Goal: Information Seeking & Learning: Learn about a topic

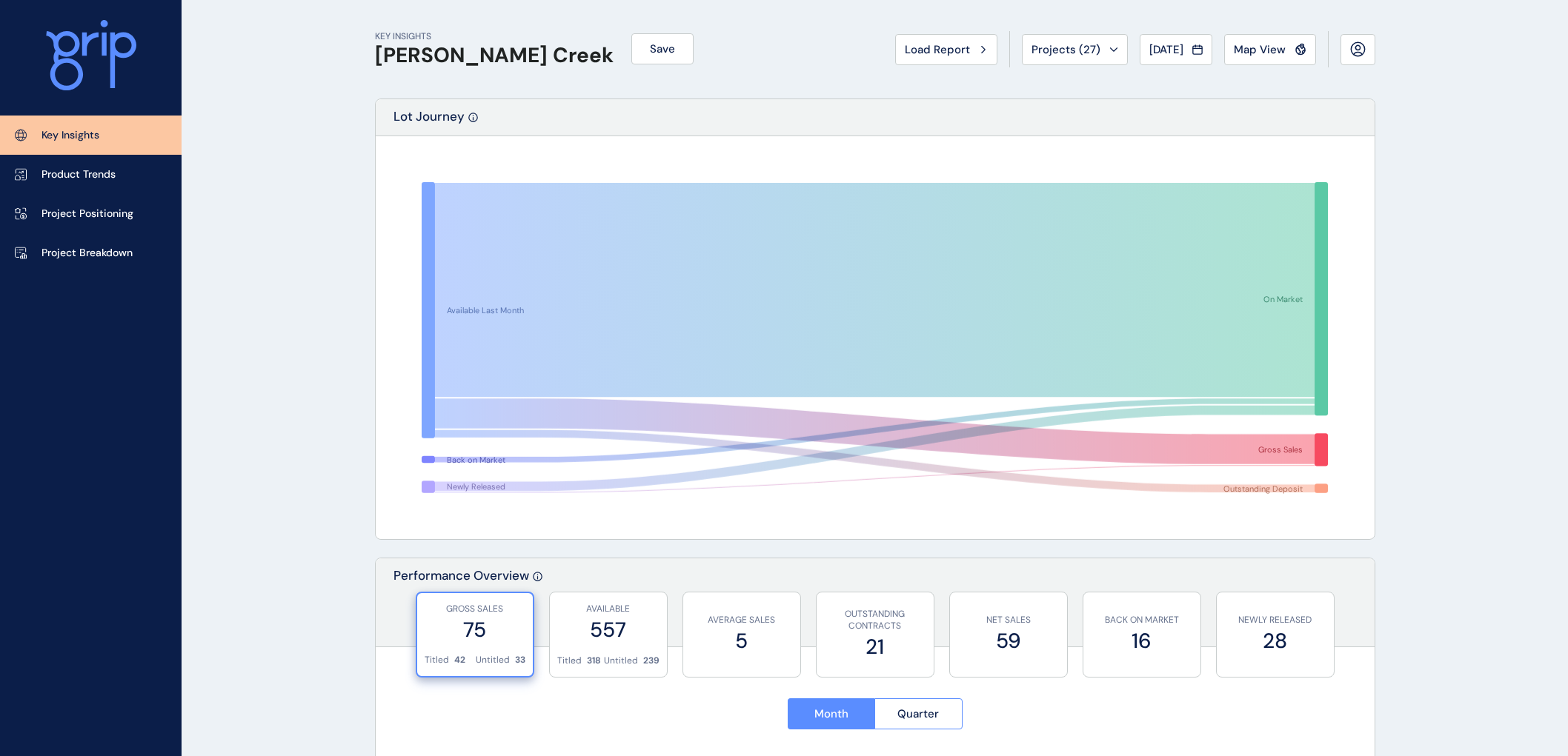
scroll to position [2362, 0]
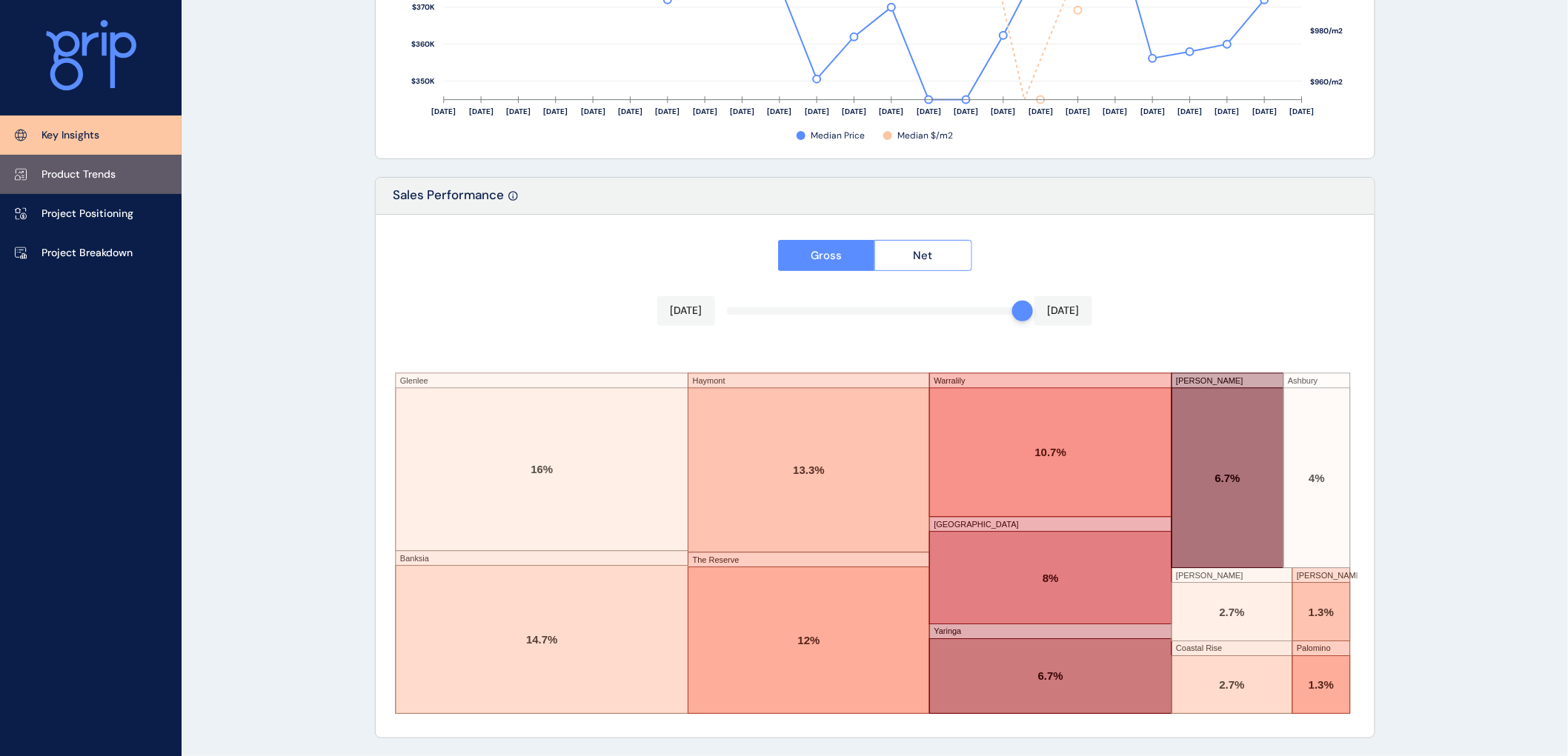
click at [70, 174] on p "Product Trends" at bounding box center [78, 174] width 74 height 15
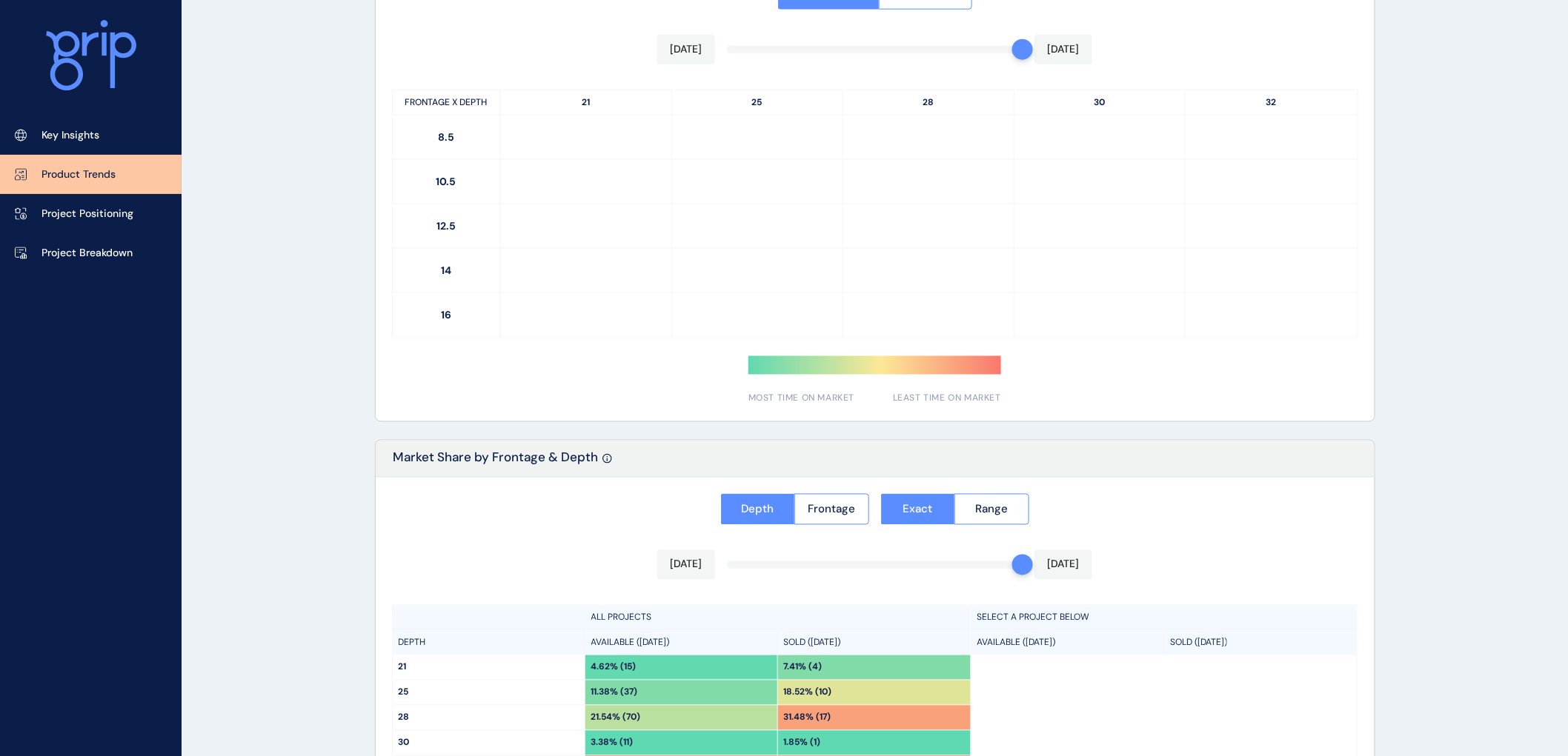
type input "**********"
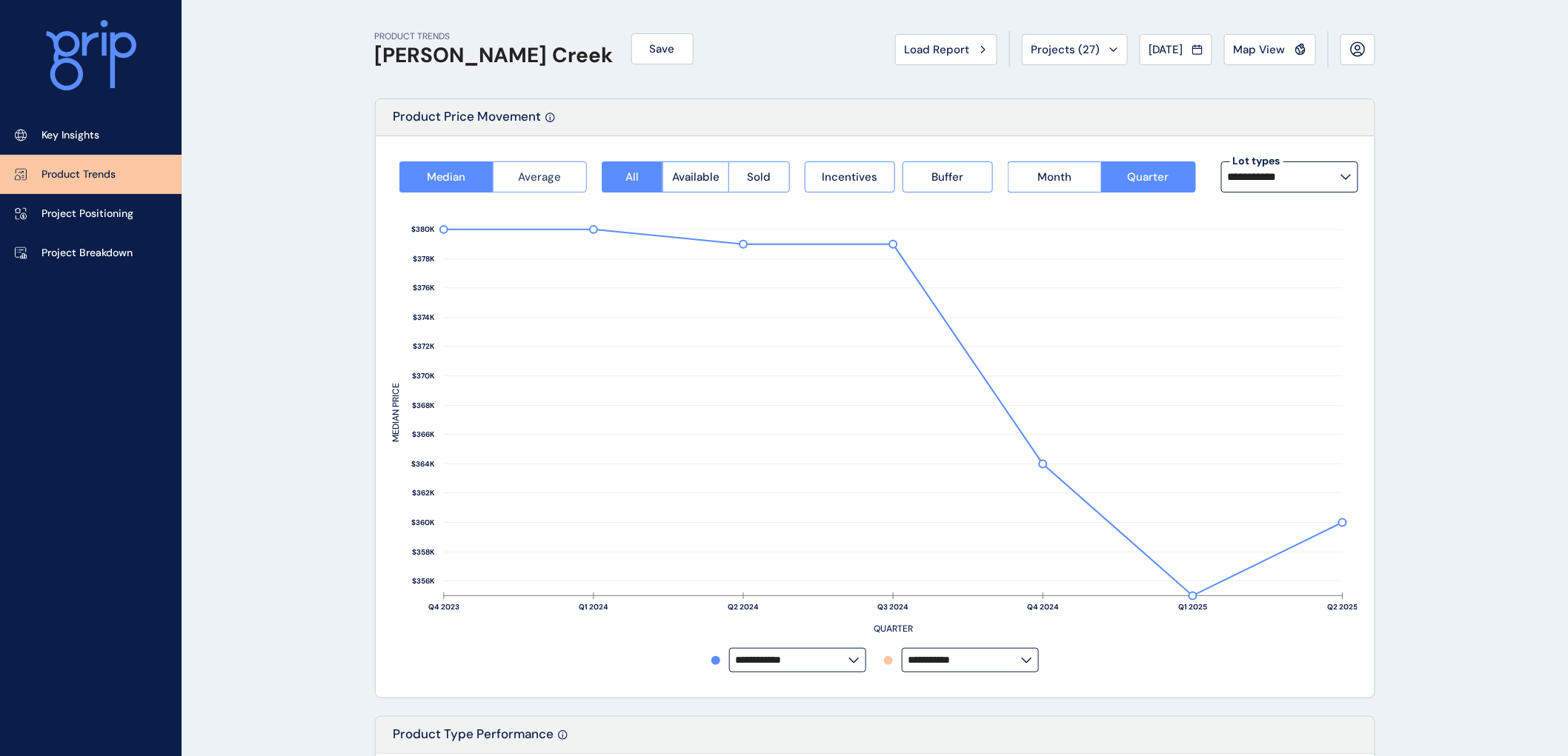
click at [542, 173] on span "Average" at bounding box center [540, 176] width 43 height 15
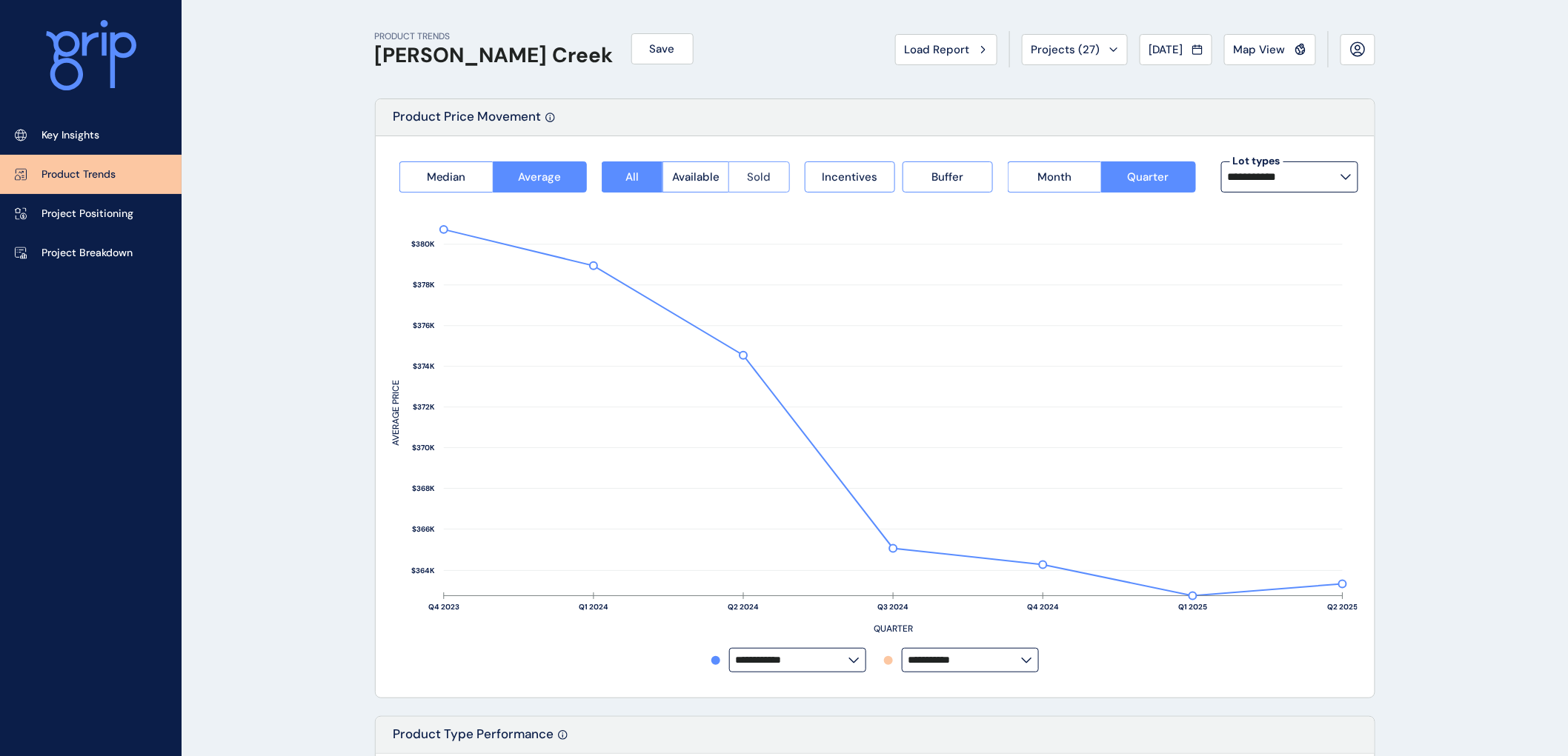
click at [778, 176] on button "Sold" at bounding box center [759, 177] width 62 height 31
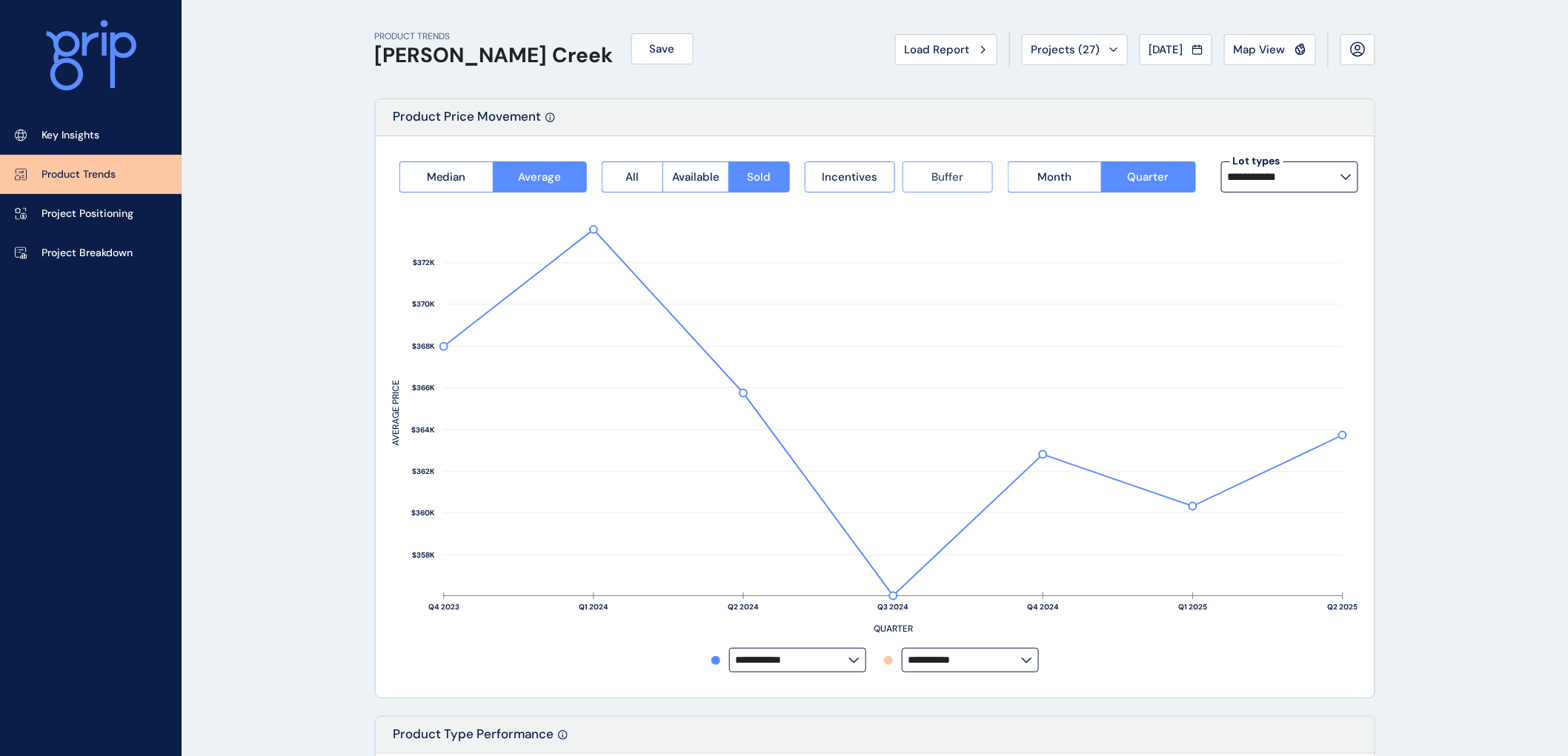
click at [958, 173] on span "Buffer" at bounding box center [946, 176] width 32 height 15
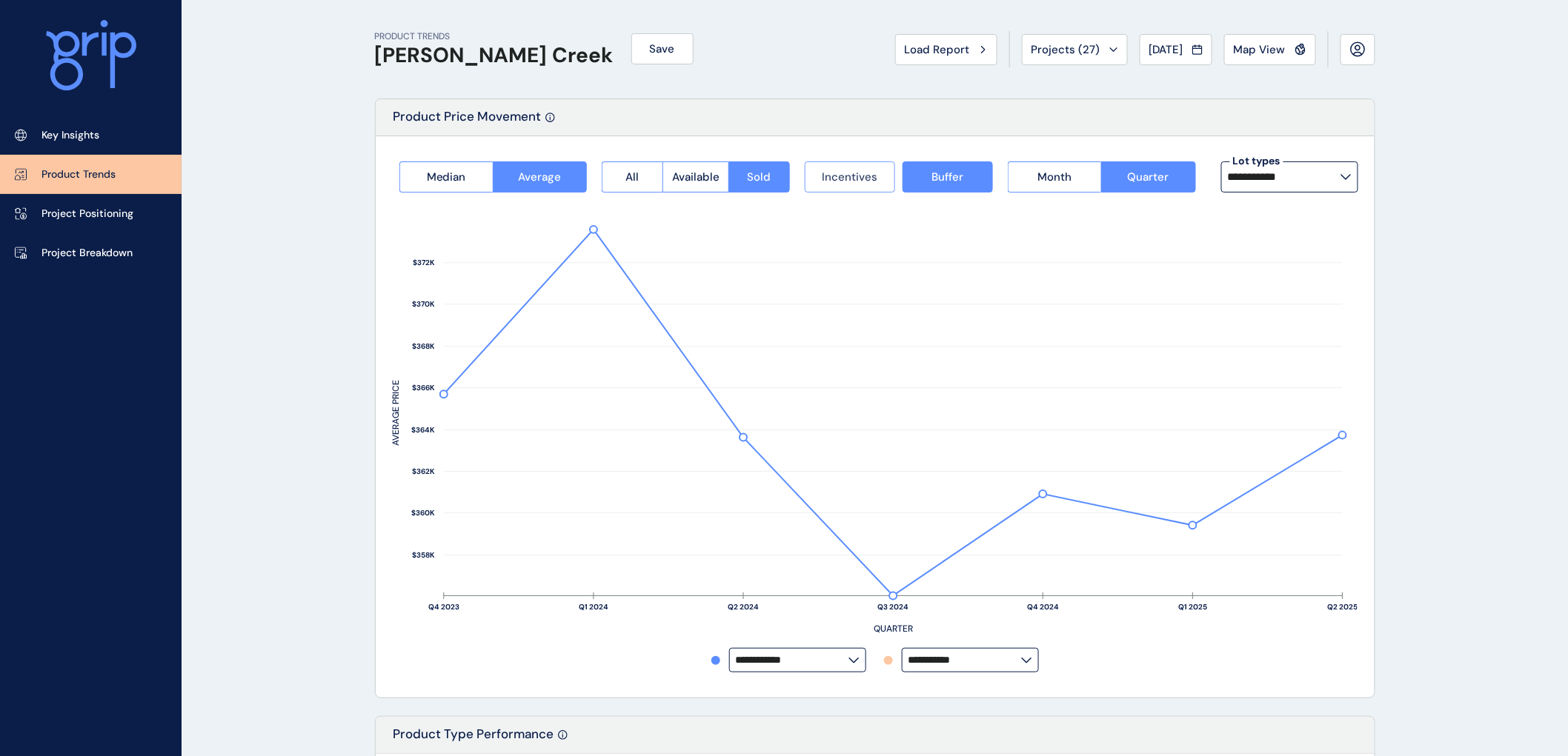
click at [861, 180] on span "Incentives" at bounding box center [849, 176] width 56 height 15
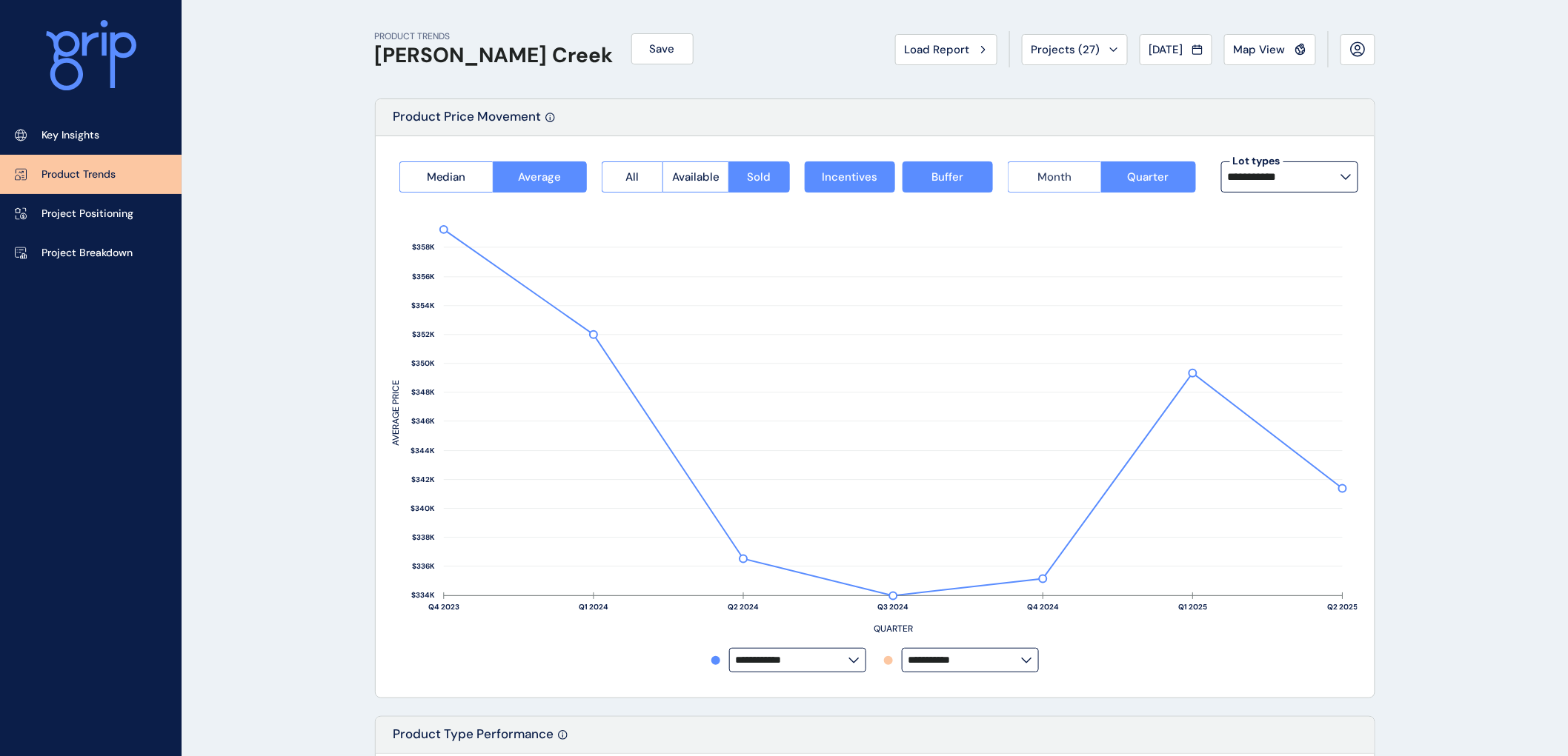
click at [1044, 174] on span "Month" at bounding box center [1055, 176] width 34 height 15
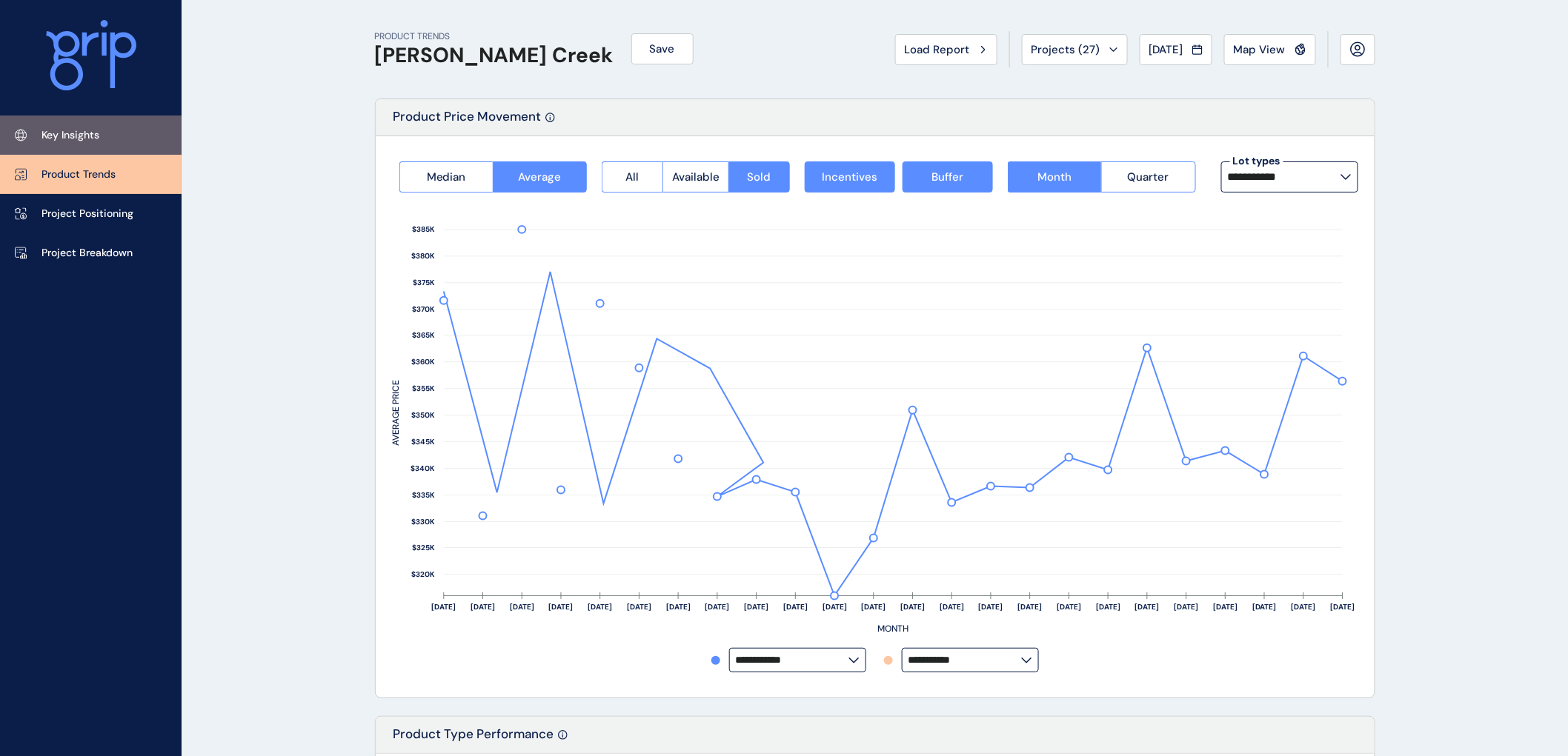
click at [82, 136] on p "Key Insights" at bounding box center [70, 135] width 58 height 15
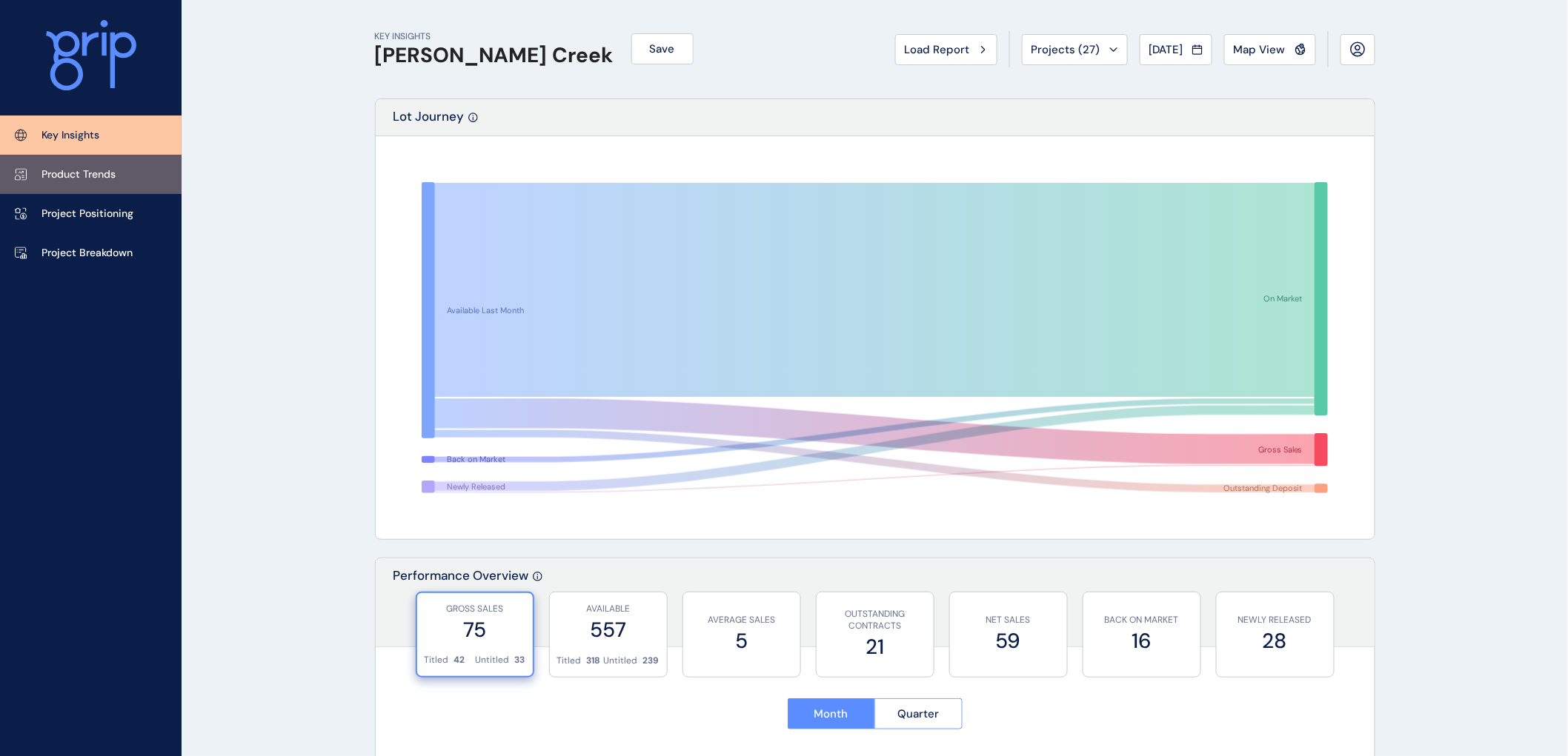
click at [72, 172] on p "Product Trends" at bounding box center [78, 174] width 74 height 15
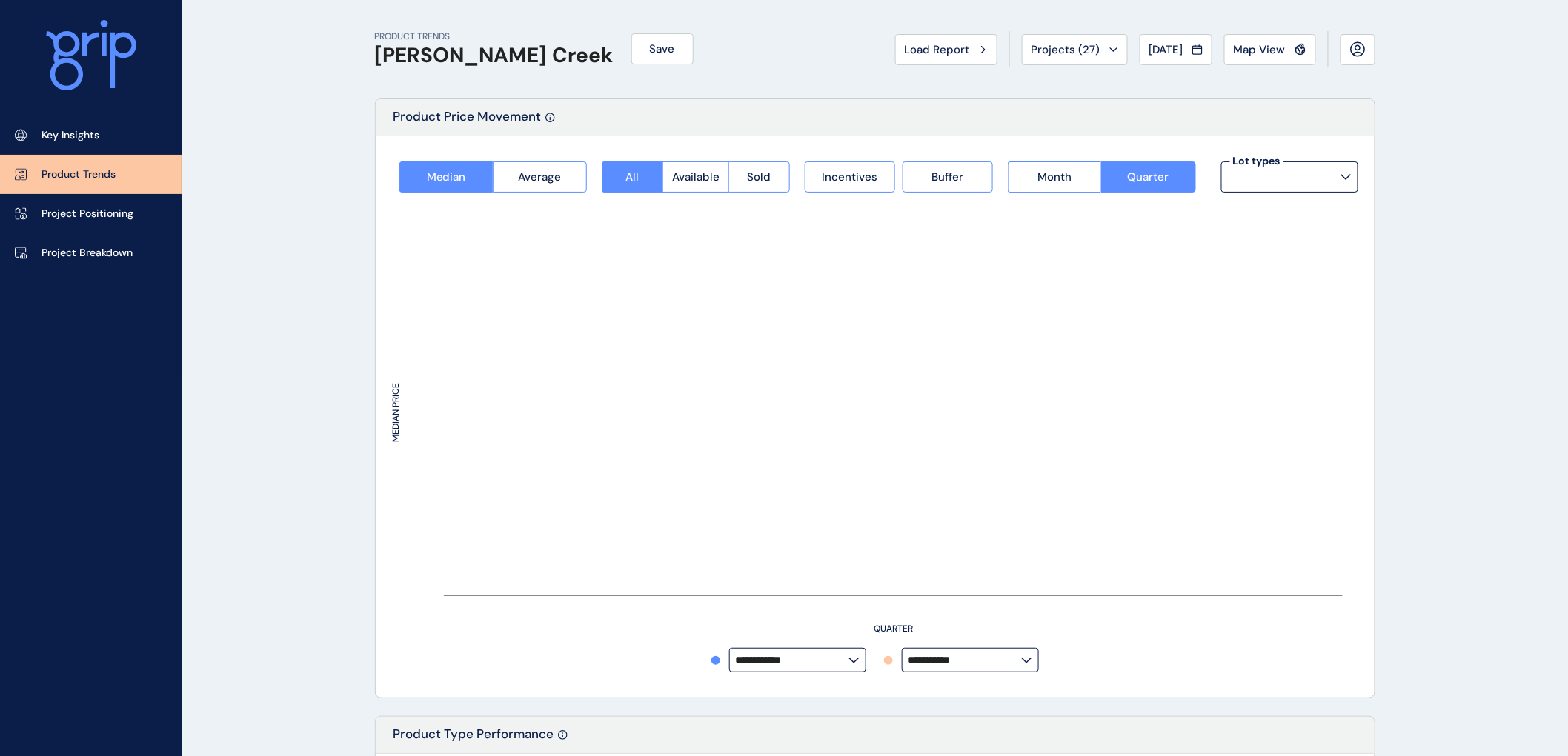
type input "**********"
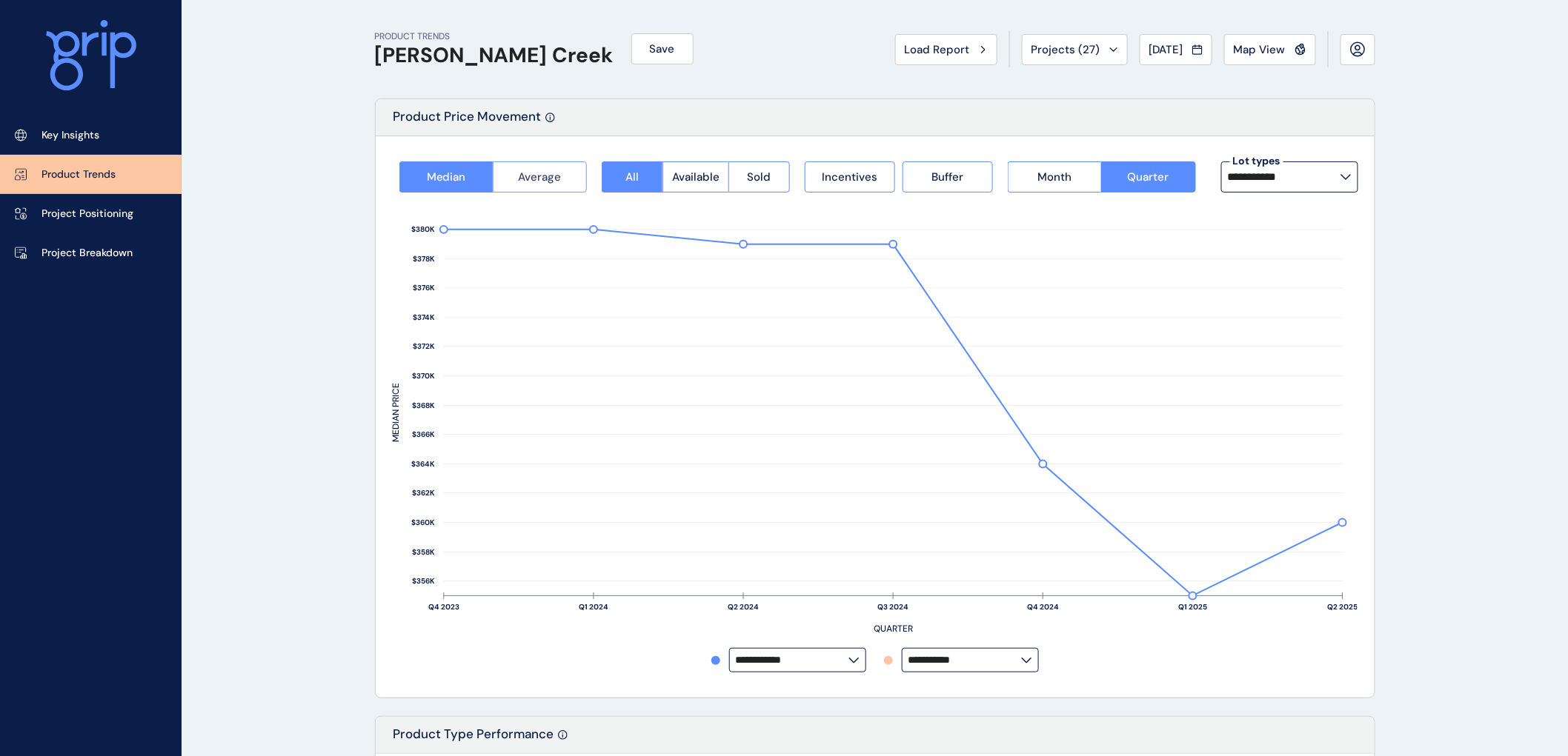
click at [556, 174] on span "Average" at bounding box center [540, 176] width 43 height 15
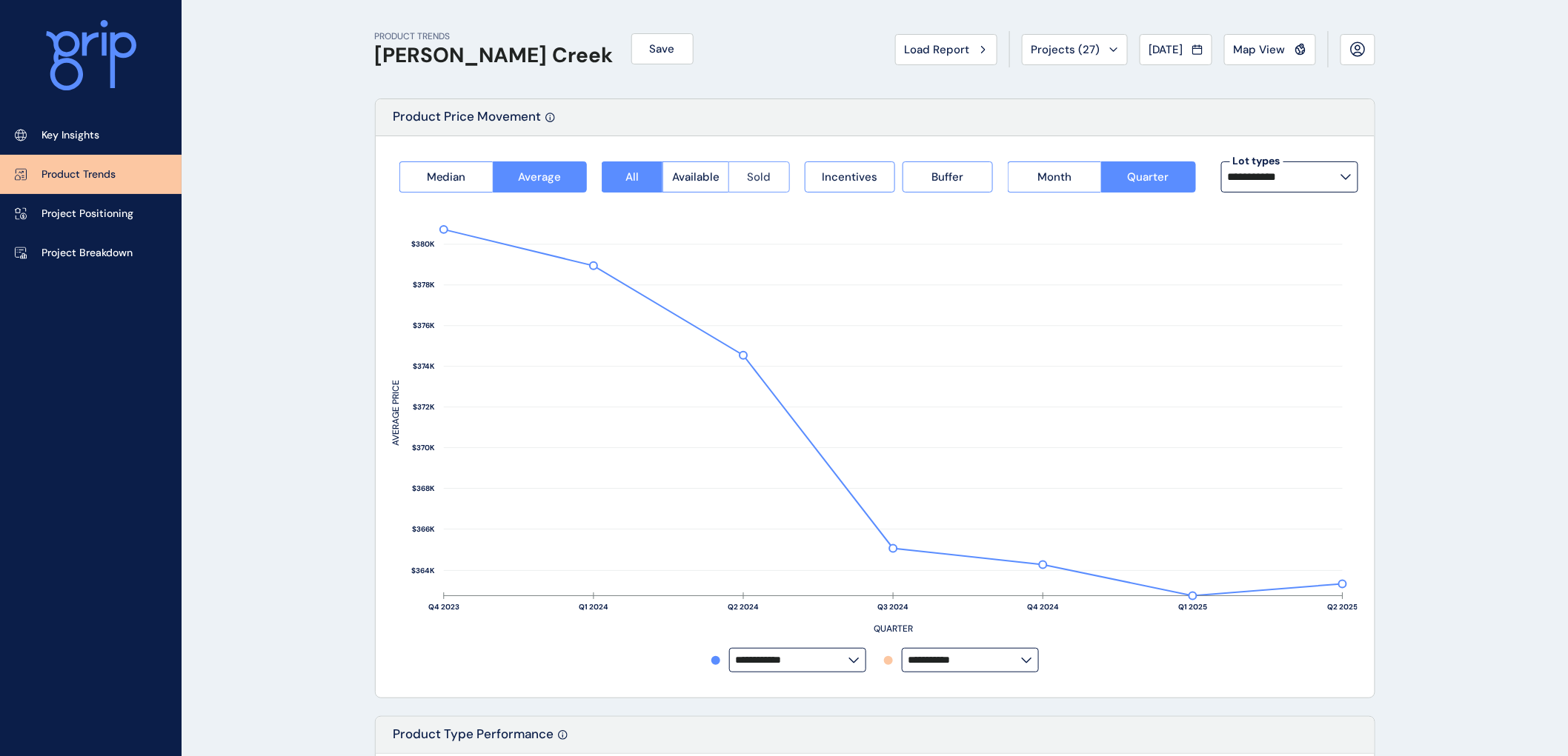
click at [764, 174] on span "Sold" at bounding box center [760, 176] width 24 height 15
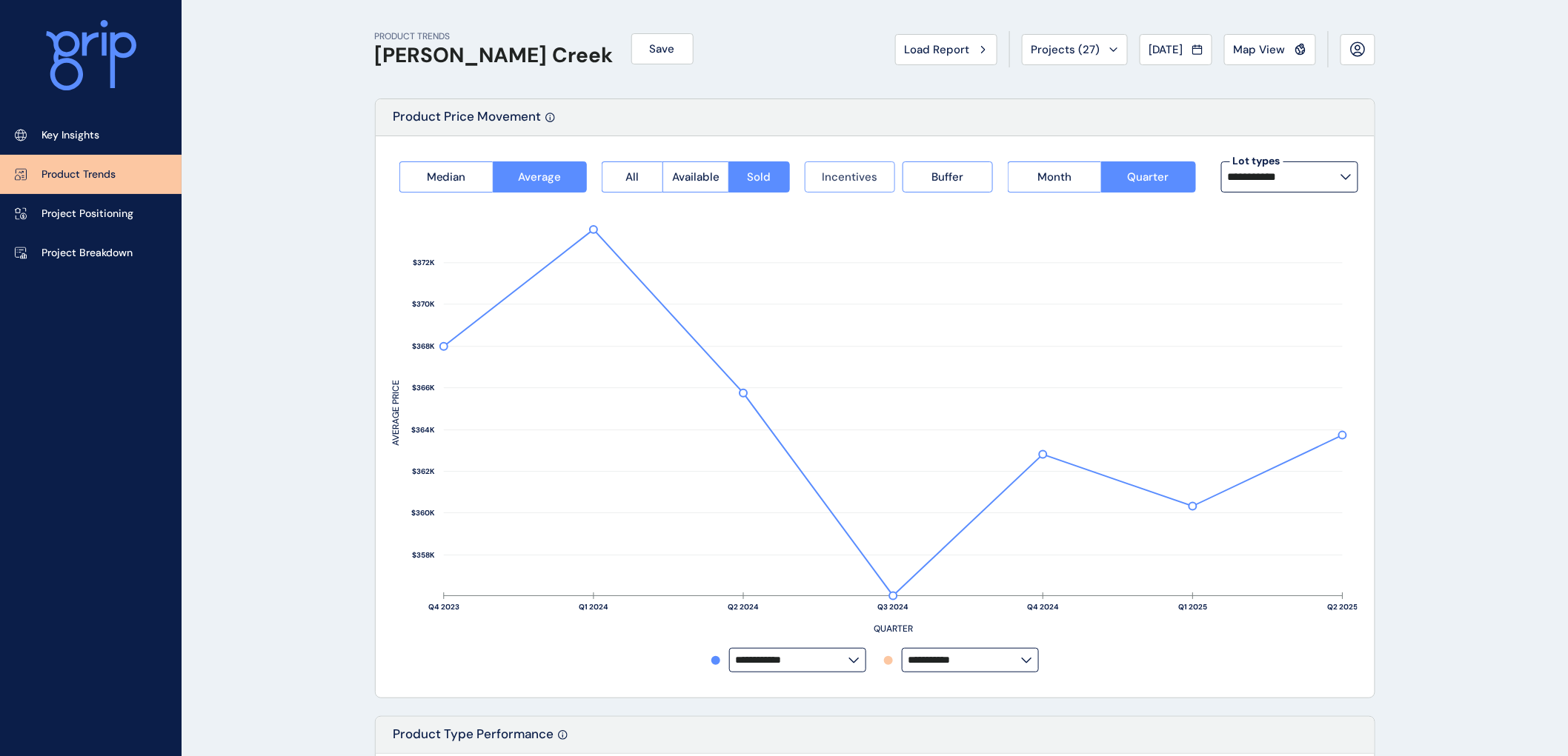
click at [852, 175] on span "Incentives" at bounding box center [849, 176] width 56 height 15
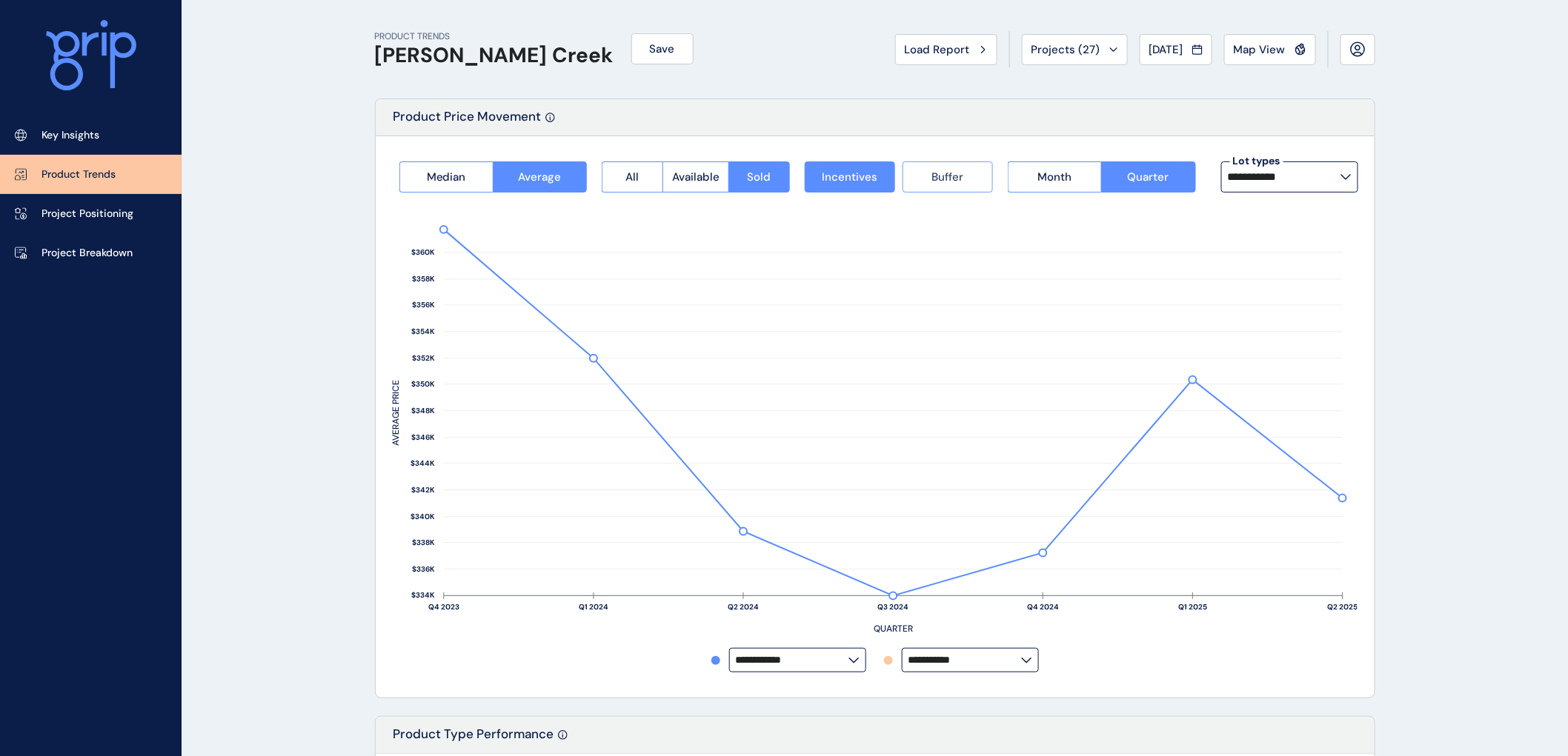
click at [936, 175] on span "Buffer" at bounding box center [946, 176] width 32 height 15
click at [1038, 169] on span "Month" at bounding box center [1055, 176] width 34 height 15
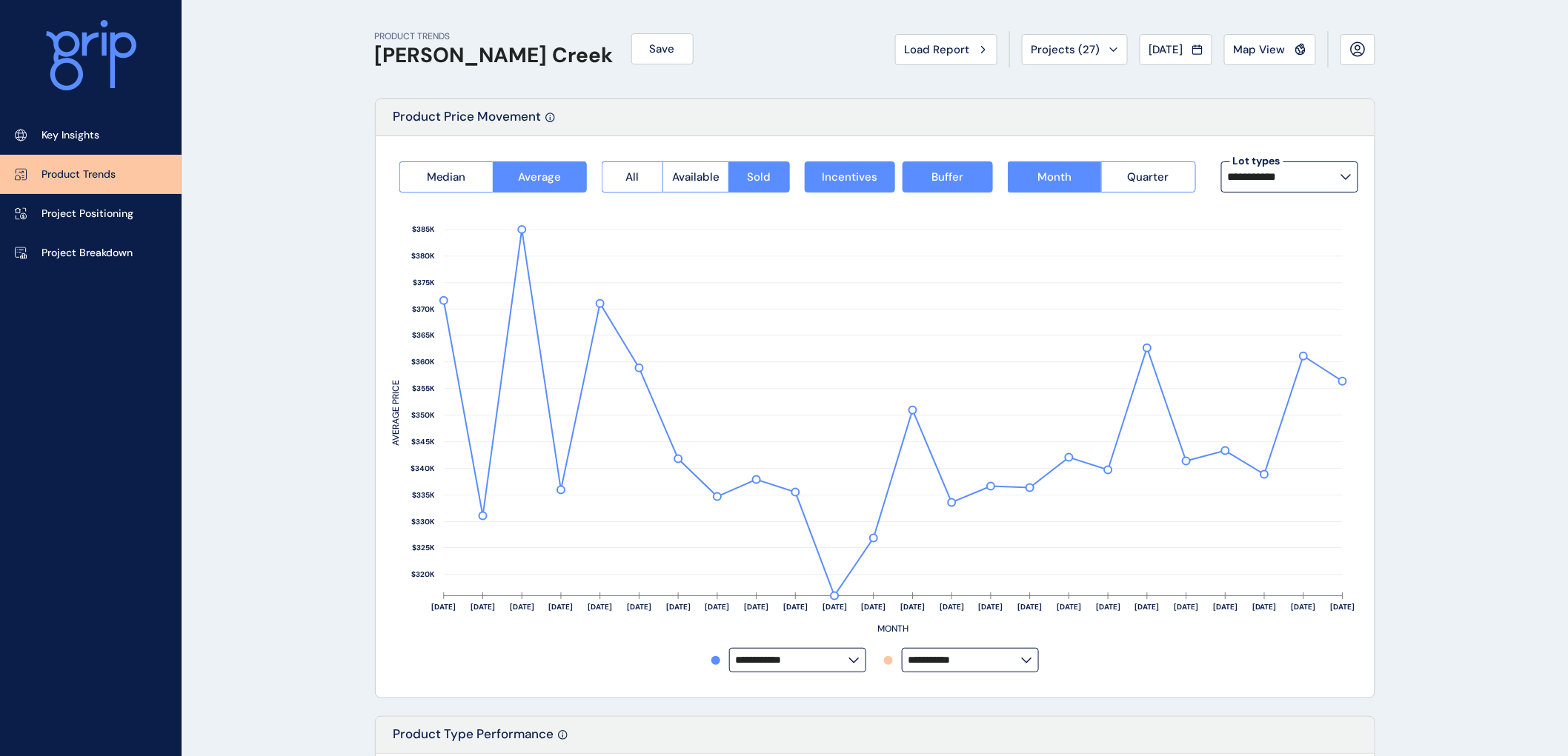
click at [1345, 174] on icon at bounding box center [1345, 177] width 11 height 6
click at [1274, 247] on p "12.5m x 32m" at bounding box center [1262, 251] width 61 height 15
type input "**********"
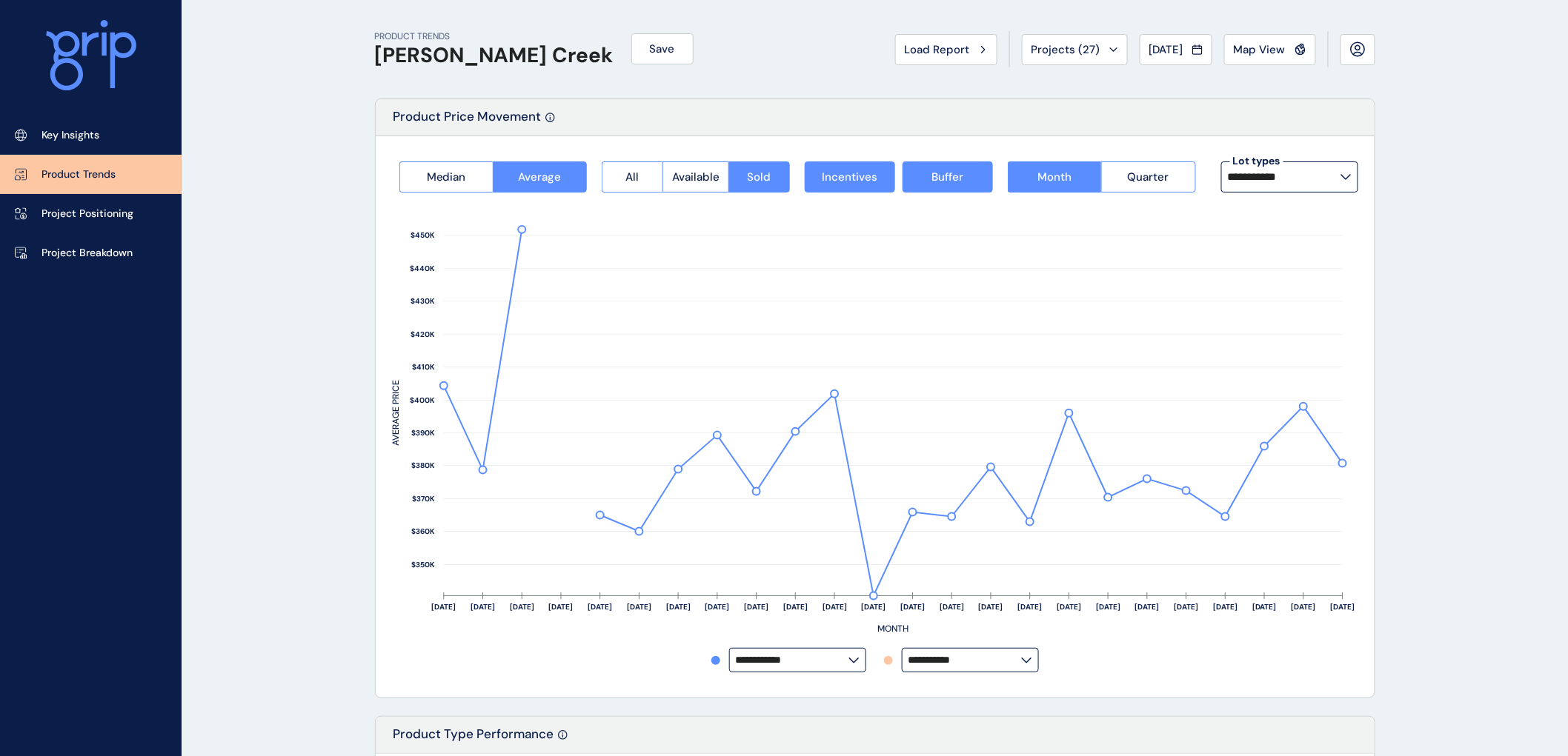
click at [1331, 183] on input "**********" at bounding box center [1283, 177] width 113 height 12
click at [1344, 175] on icon at bounding box center [1345, 177] width 11 height 6
click at [1279, 290] on p "14m x 32m" at bounding box center [1258, 288] width 52 height 15
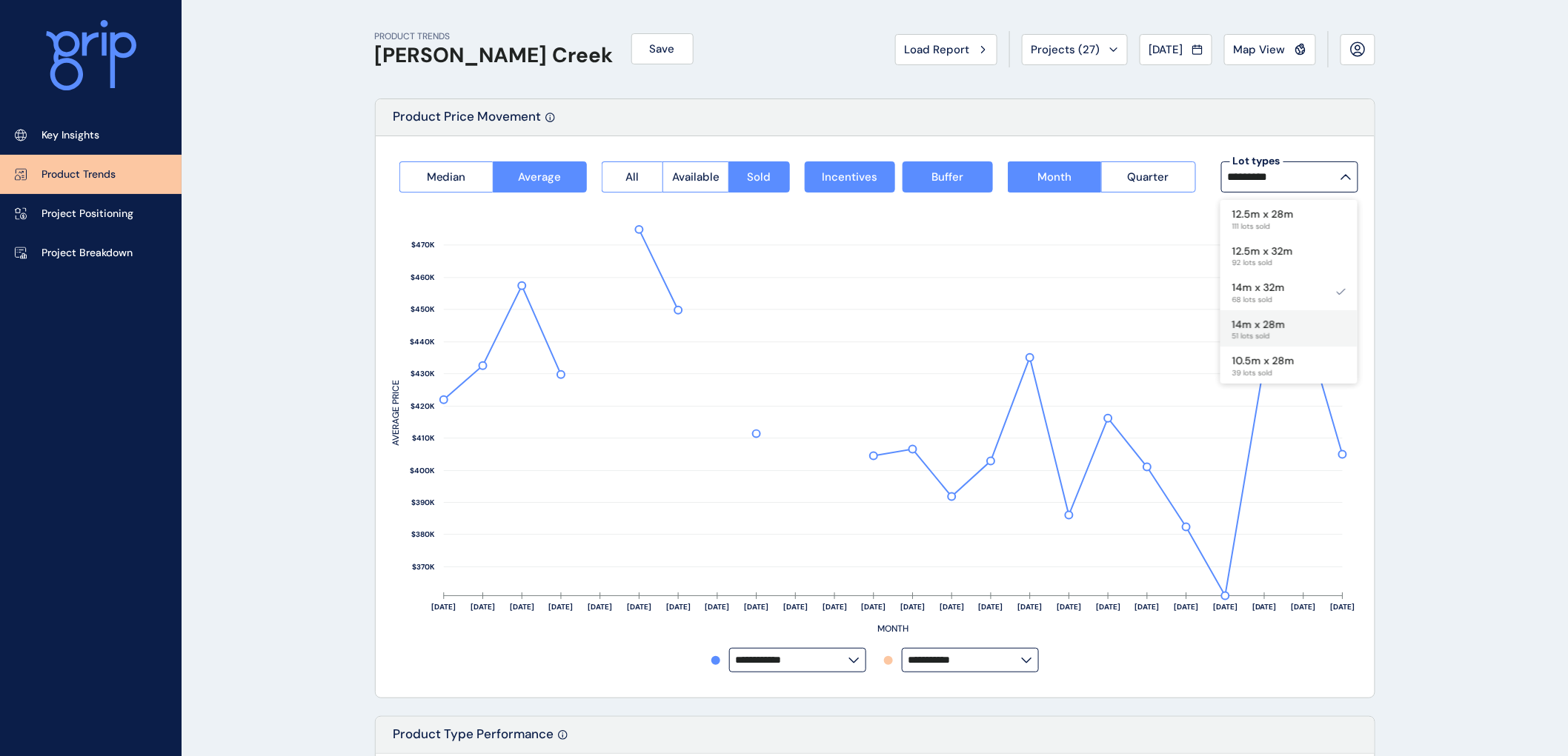
click at [1247, 322] on p "14m x 28m" at bounding box center [1259, 325] width 53 height 15
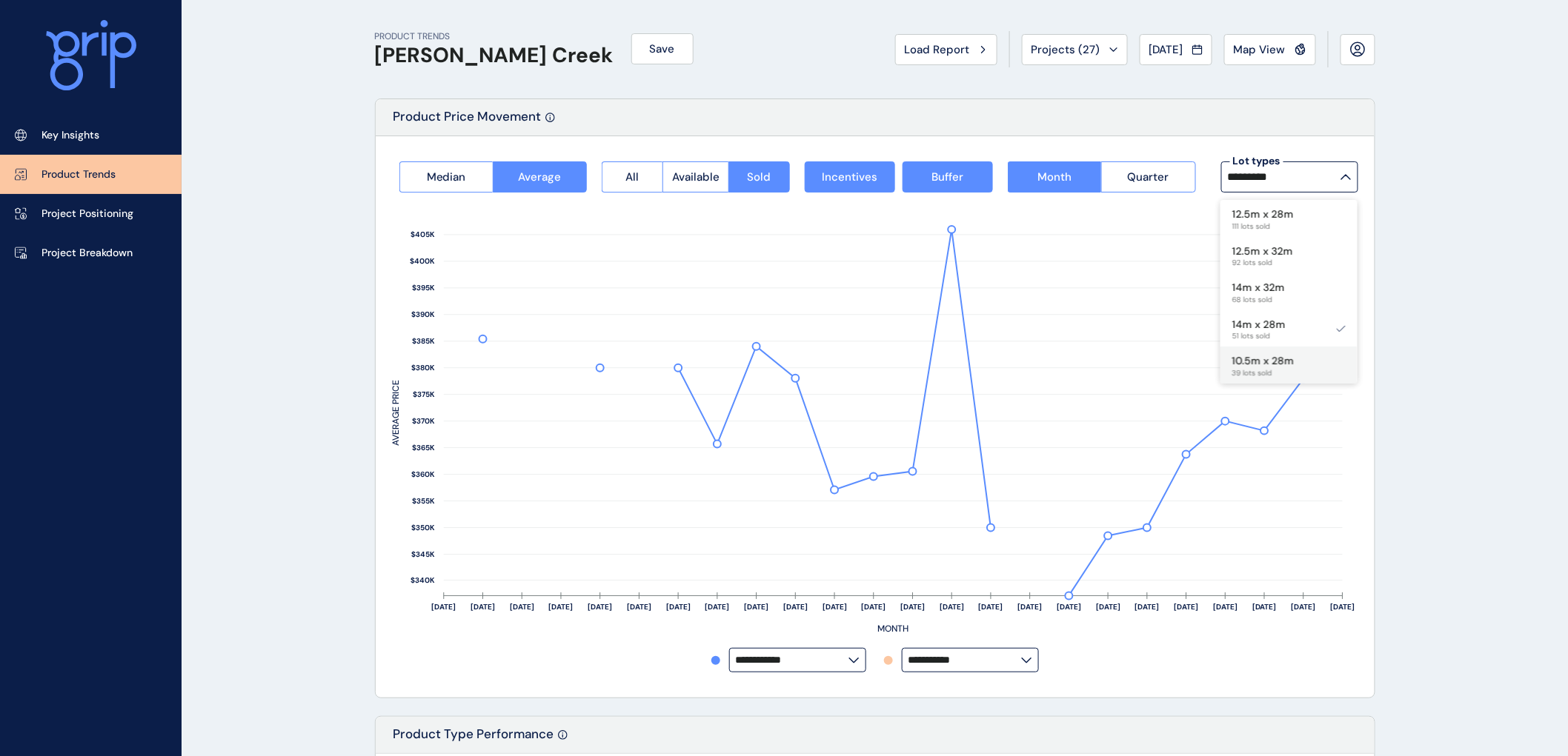
click at [1278, 357] on p "10.5m x 28m" at bounding box center [1263, 361] width 62 height 15
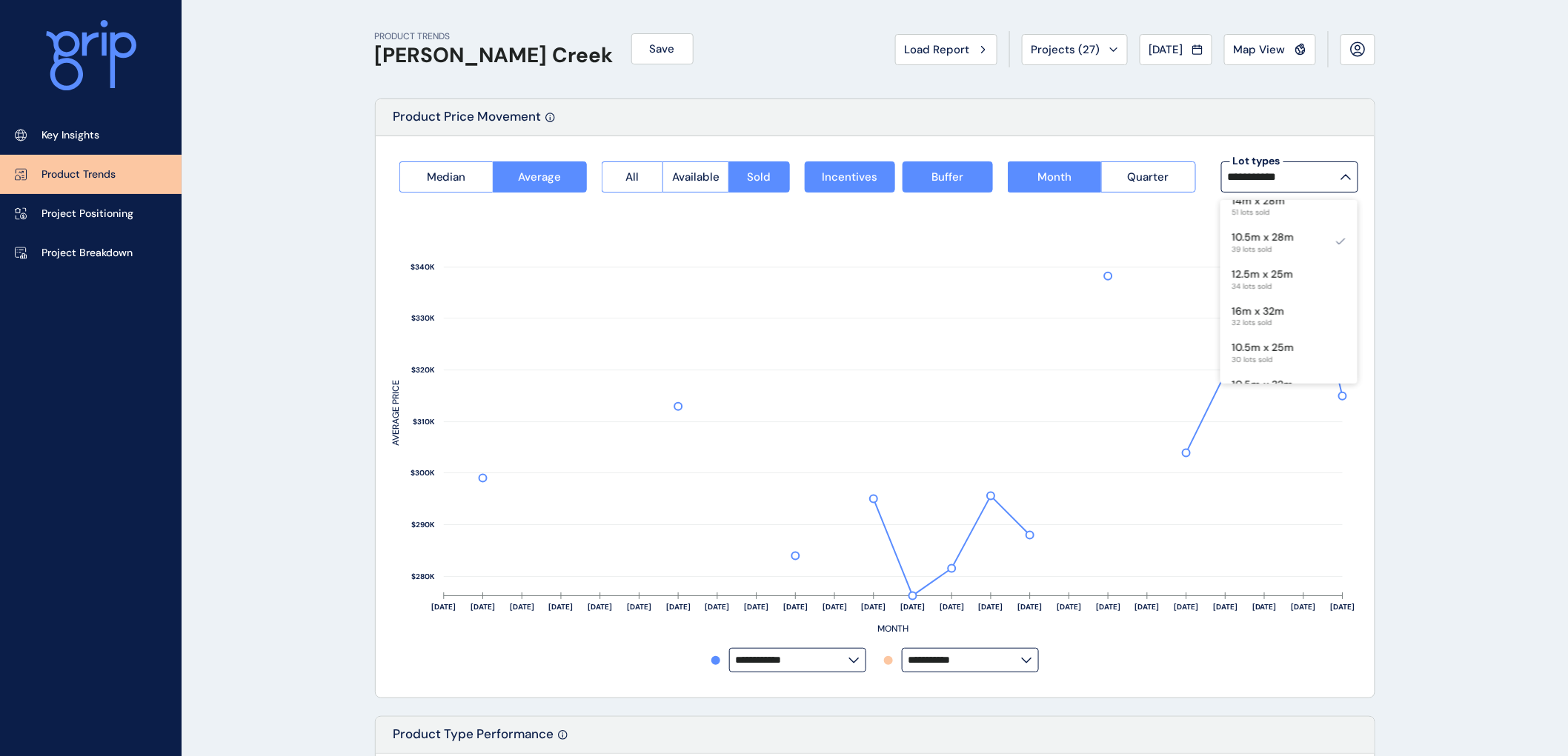
scroll to position [156, 0]
click at [1287, 244] on p "12.5m x 25m" at bounding box center [1263, 241] width 62 height 15
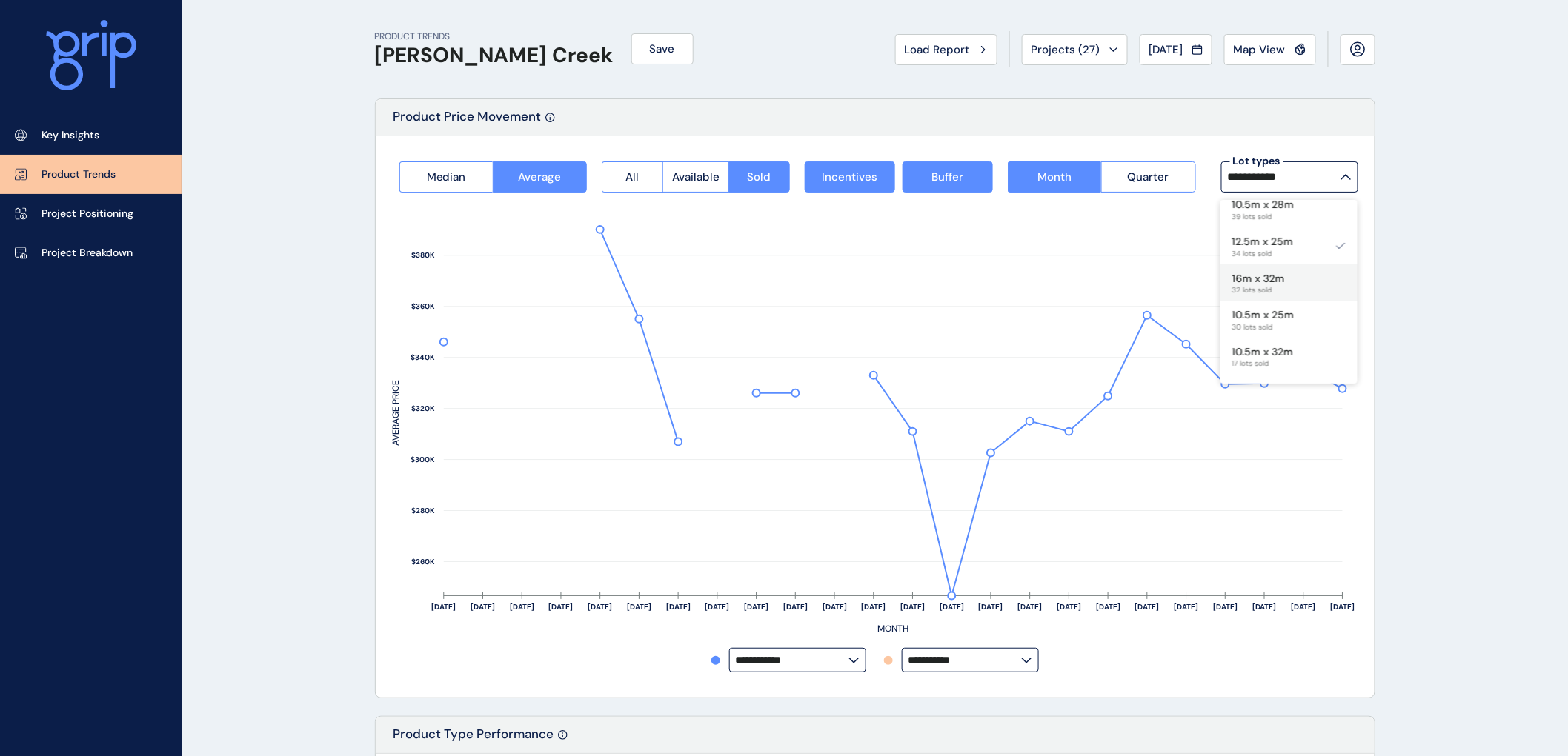
click at [1299, 280] on div "16m x 32m 32 lots sold" at bounding box center [1288, 283] width 137 height 37
type input "*********"
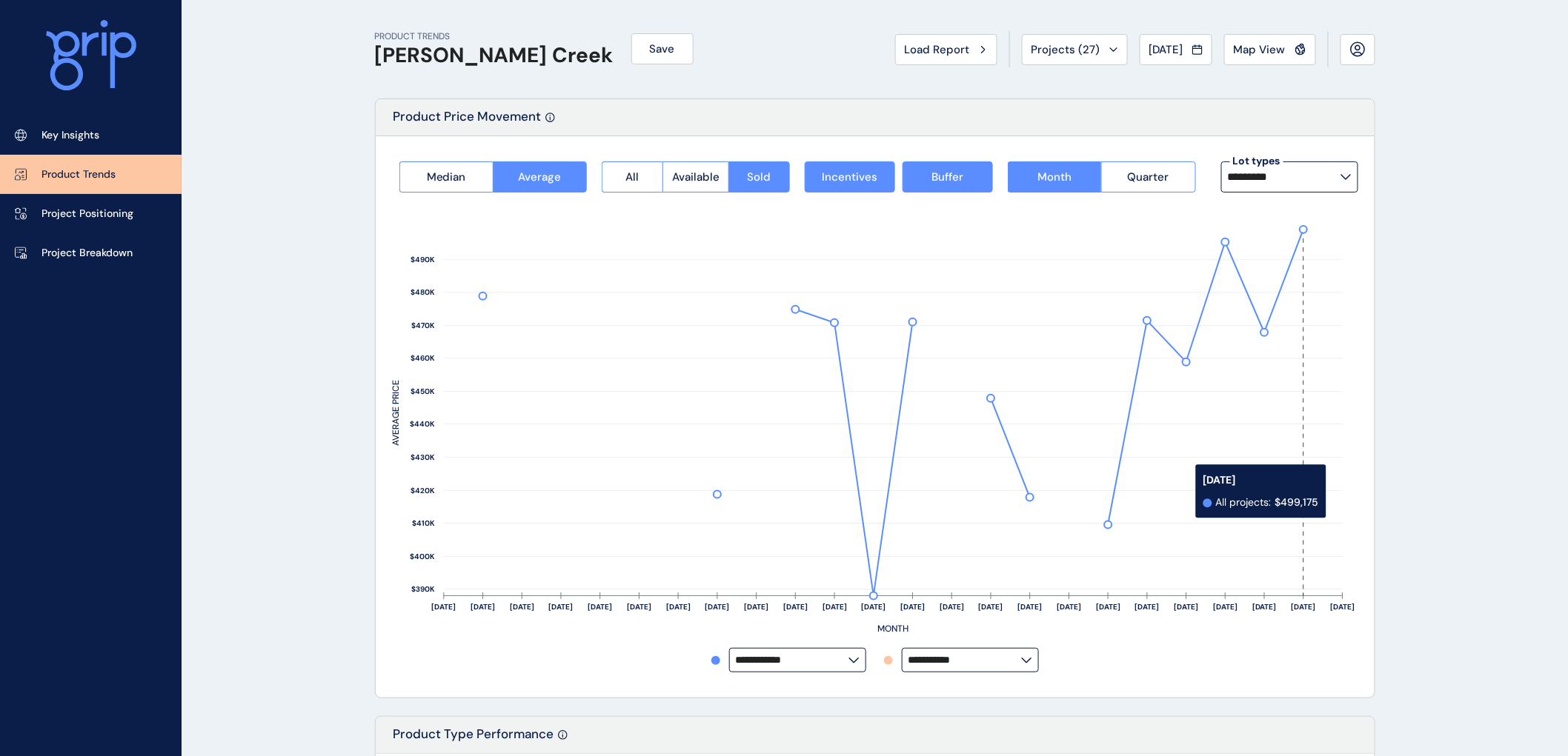
click at [1333, 492] on rect at bounding box center [1314, 412] width 58 height 367
click at [1346, 180] on icon at bounding box center [1345, 177] width 11 height 6
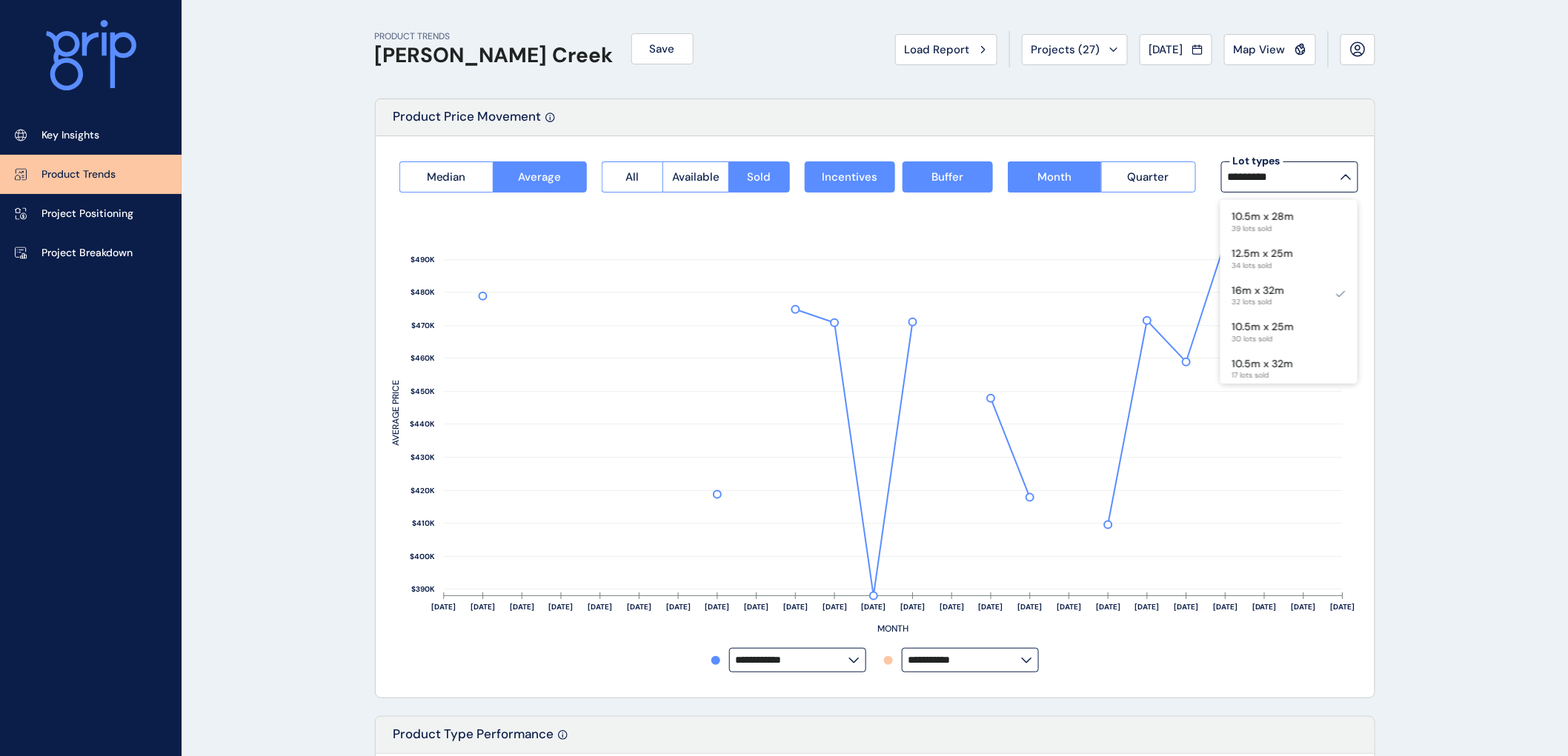
scroll to position [210, 0]
click at [1263, 265] on p "10.5m x 25m" at bounding box center [1263, 261] width 62 height 15
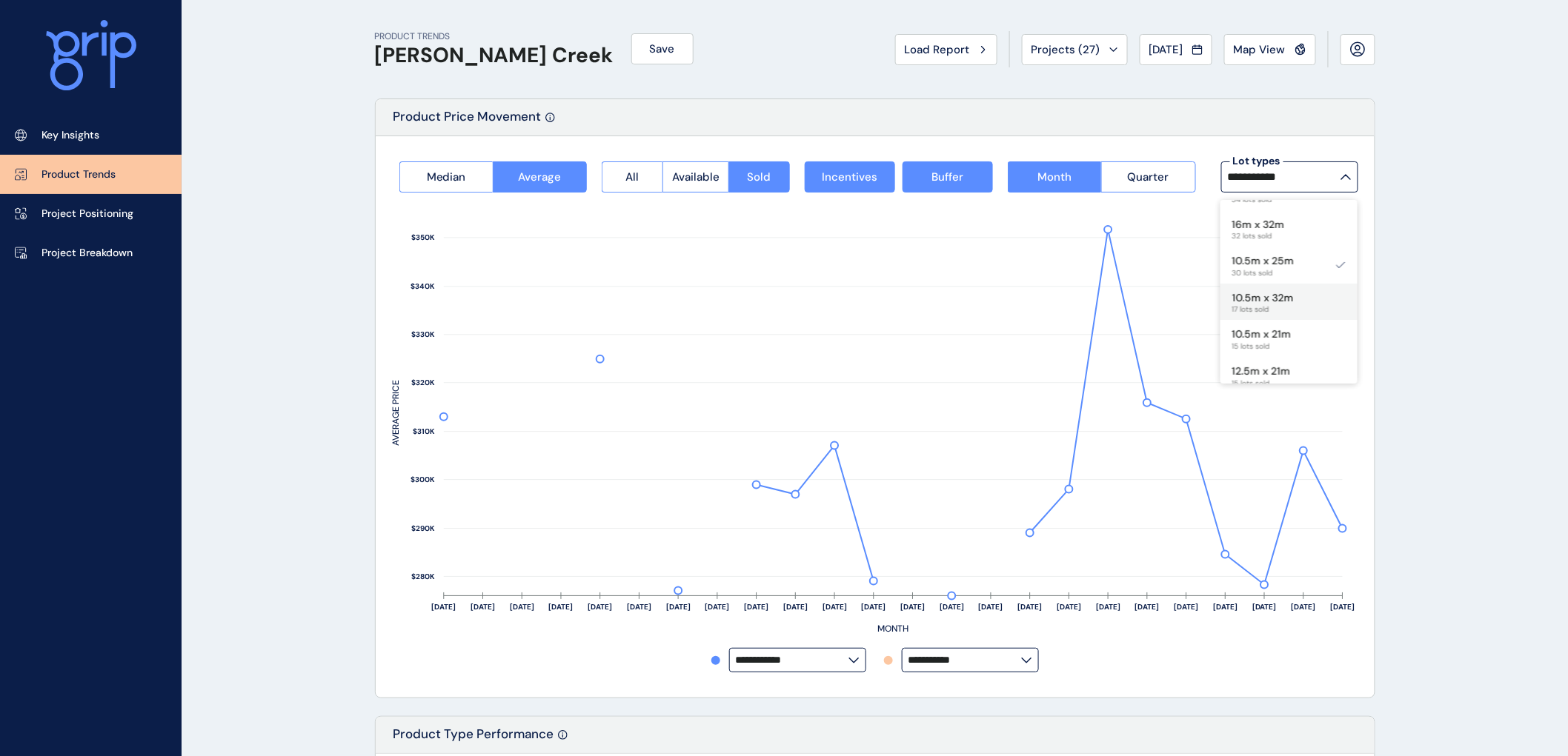
click at [1273, 299] on p "10.5m x 32m" at bounding box center [1263, 298] width 62 height 15
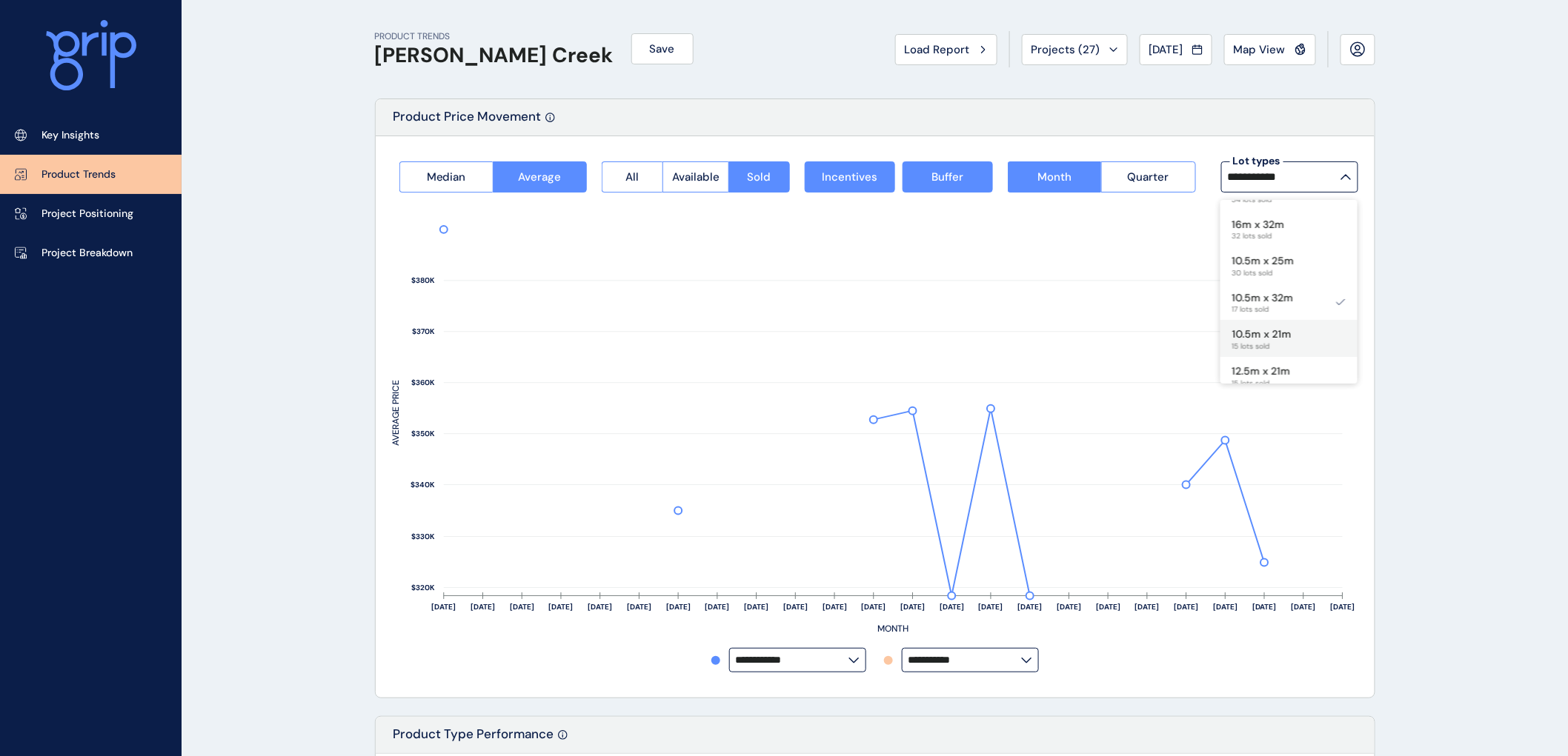
click at [1261, 330] on p "10.5m x 21m" at bounding box center [1261, 334] width 59 height 15
type input "**********"
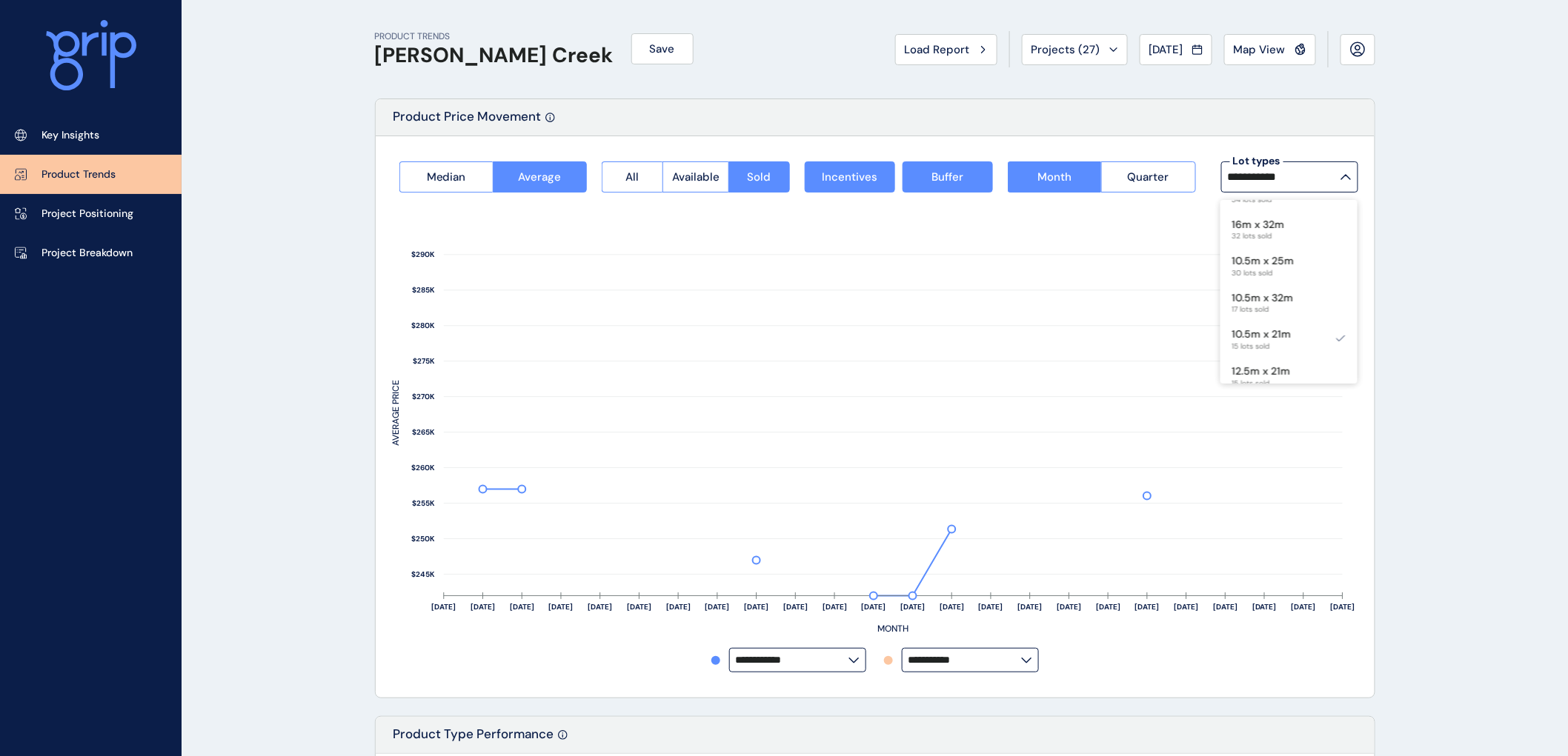
click at [1350, 482] on rect at bounding box center [875, 420] width 966 height 455
click at [1346, 176] on icon at bounding box center [1345, 177] width 11 height 6
click at [1274, 250] on p "12.5m x 21m" at bounding box center [1261, 247] width 58 height 15
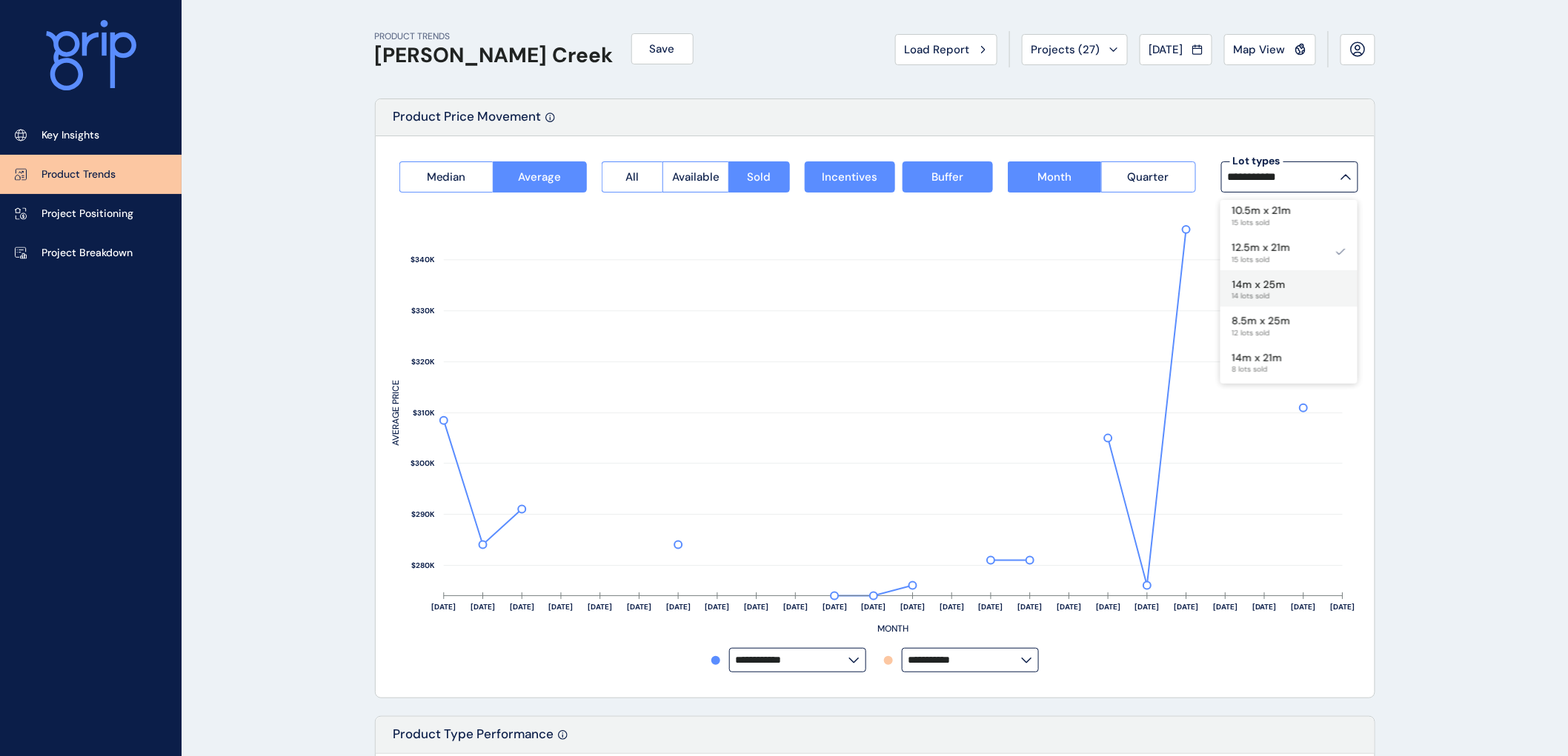
click at [1271, 283] on p "14m x 25m" at bounding box center [1259, 284] width 53 height 15
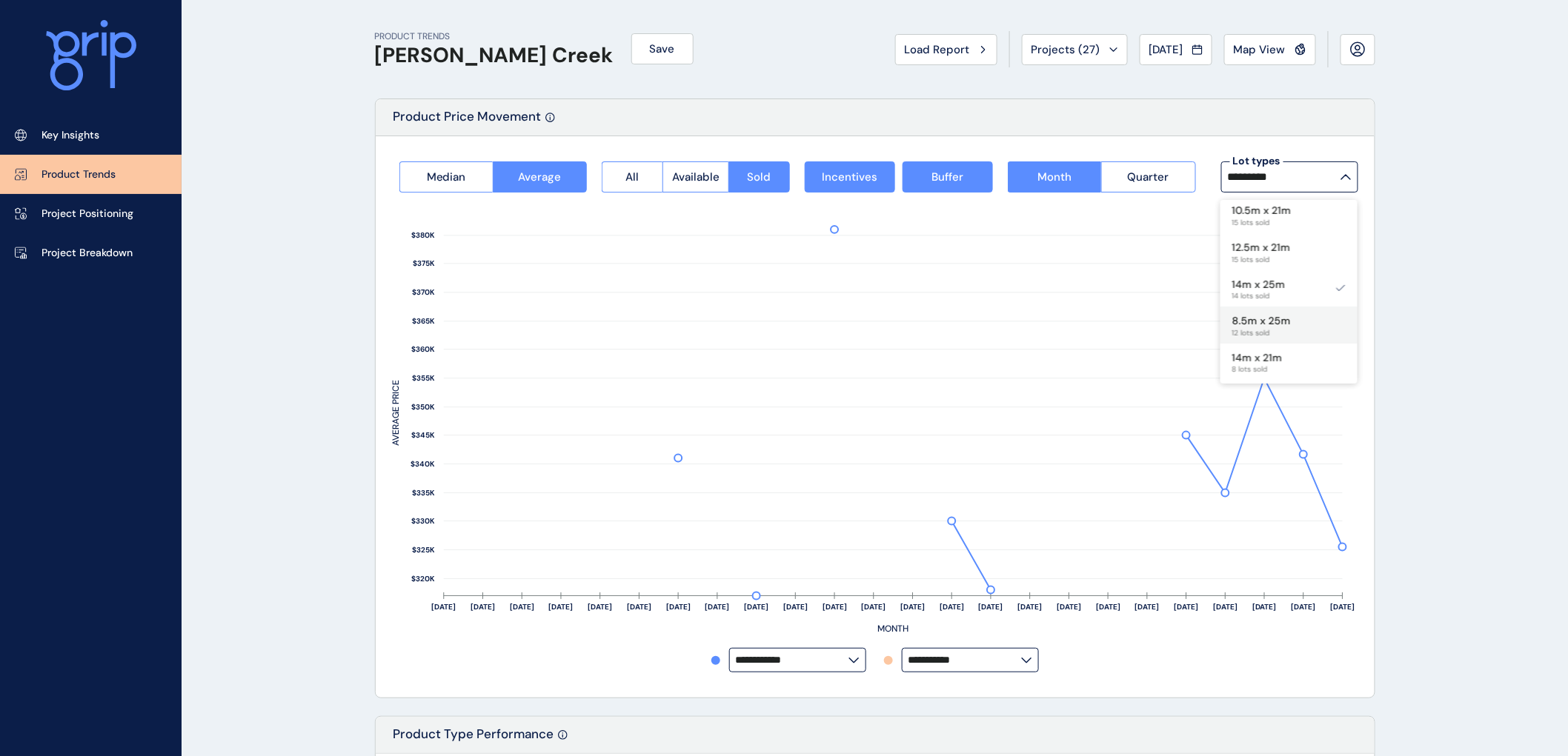
click at [1284, 321] on p "8.5m x 25m" at bounding box center [1261, 320] width 58 height 15
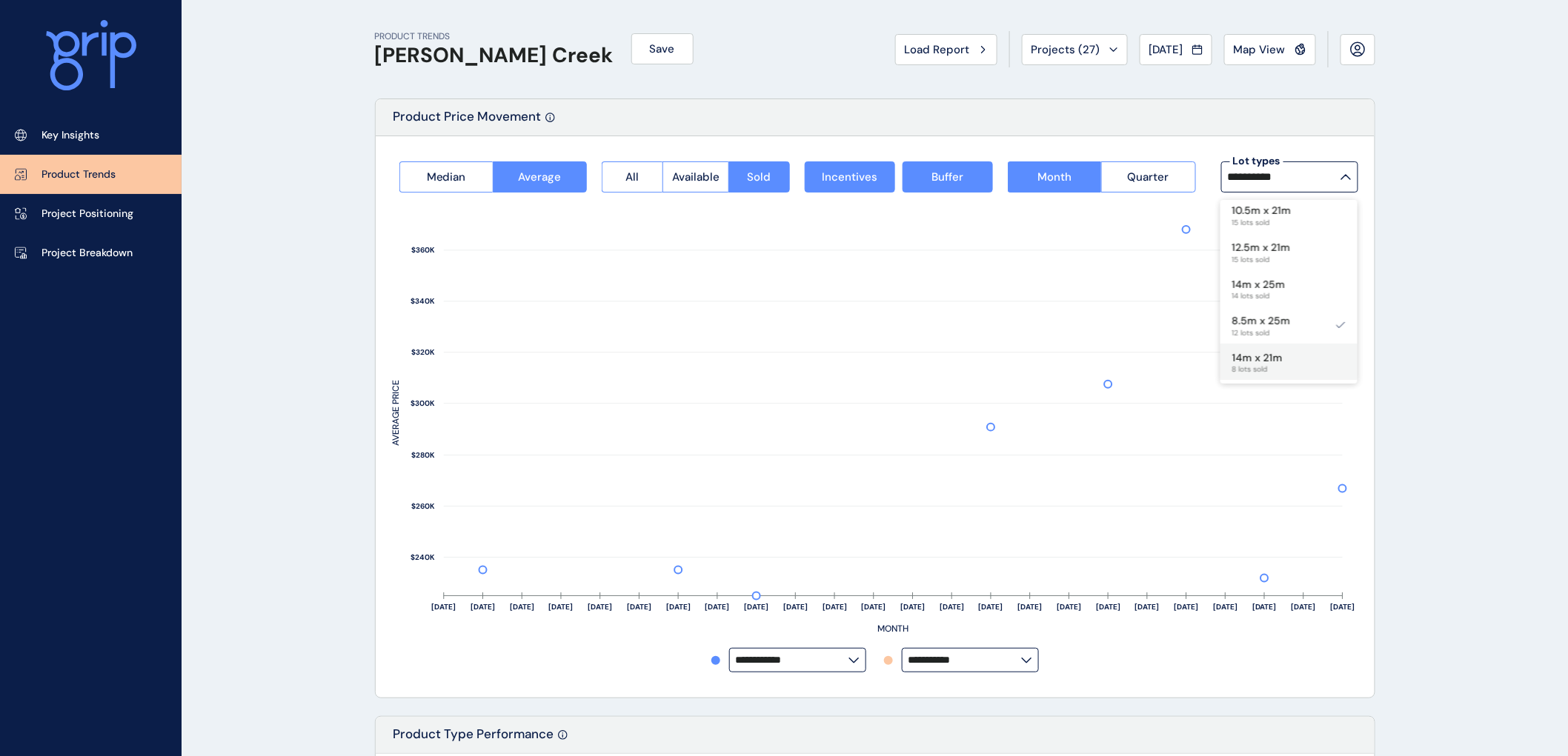
click at [1314, 357] on div "14m x 21m 8 lots sold" at bounding box center [1288, 362] width 137 height 37
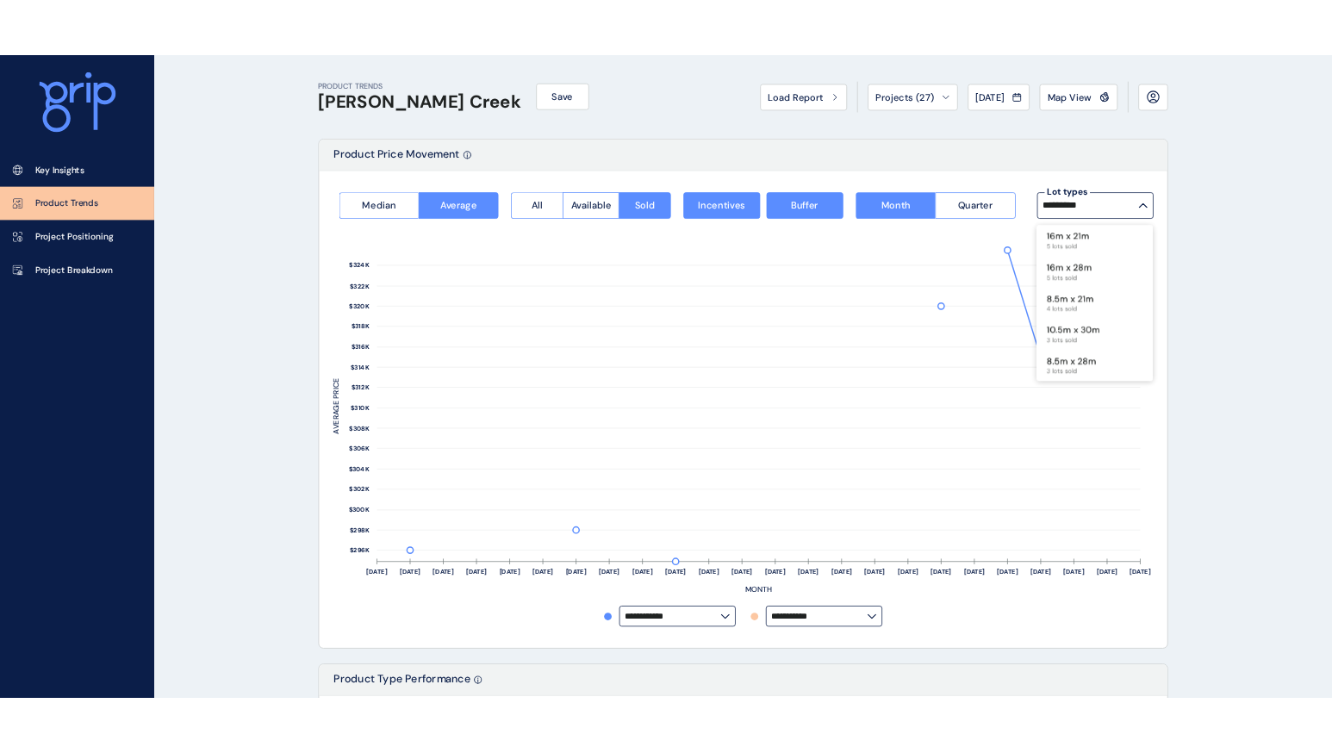
scroll to position [547, 0]
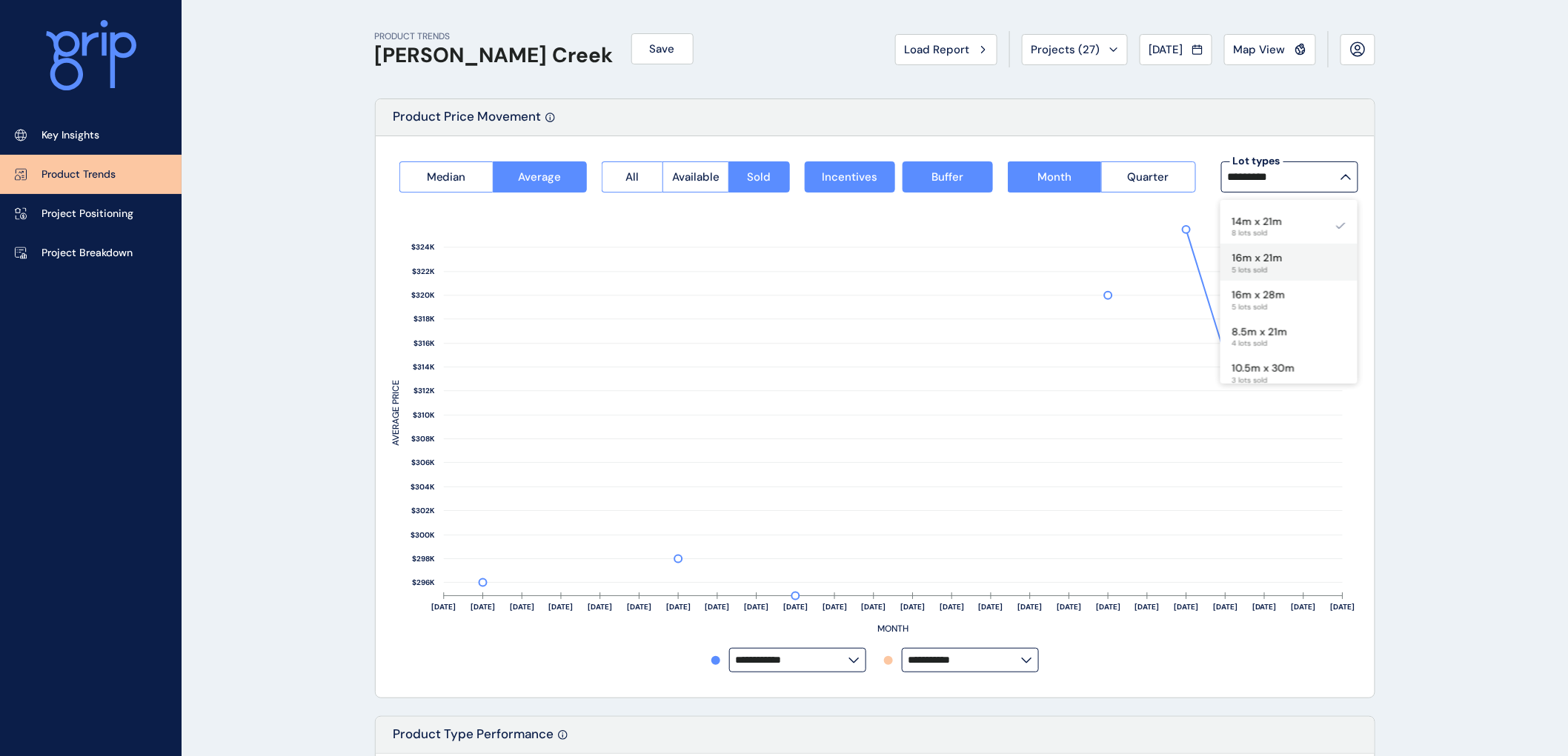
click at [1263, 259] on p "16m x 21m" at bounding box center [1257, 258] width 51 height 15
click at [1282, 297] on p "16m x 28m" at bounding box center [1259, 295] width 53 height 15
click at [1277, 331] on p "8.5m x 21m" at bounding box center [1259, 332] width 56 height 15
click at [1283, 363] on p "10.5m x 30m" at bounding box center [1263, 369] width 63 height 15
type input "**********"
